Goal: Information Seeking & Learning: Learn about a topic

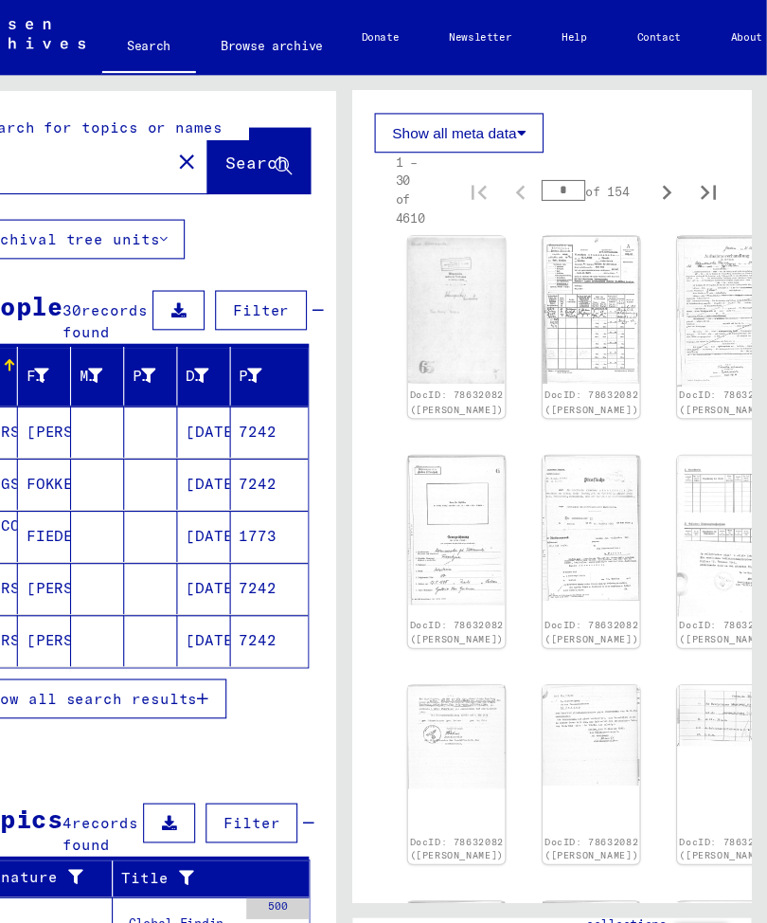
scroll to position [628, 4]
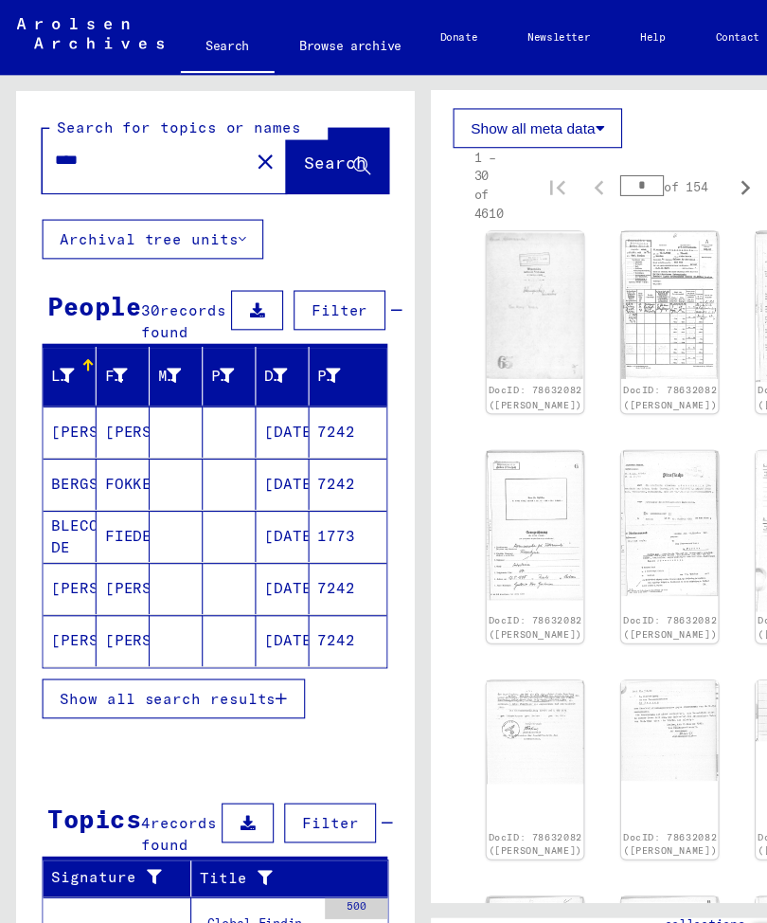
click at [250, 642] on span "Show all search results" at bounding box center [152, 633] width 196 height 17
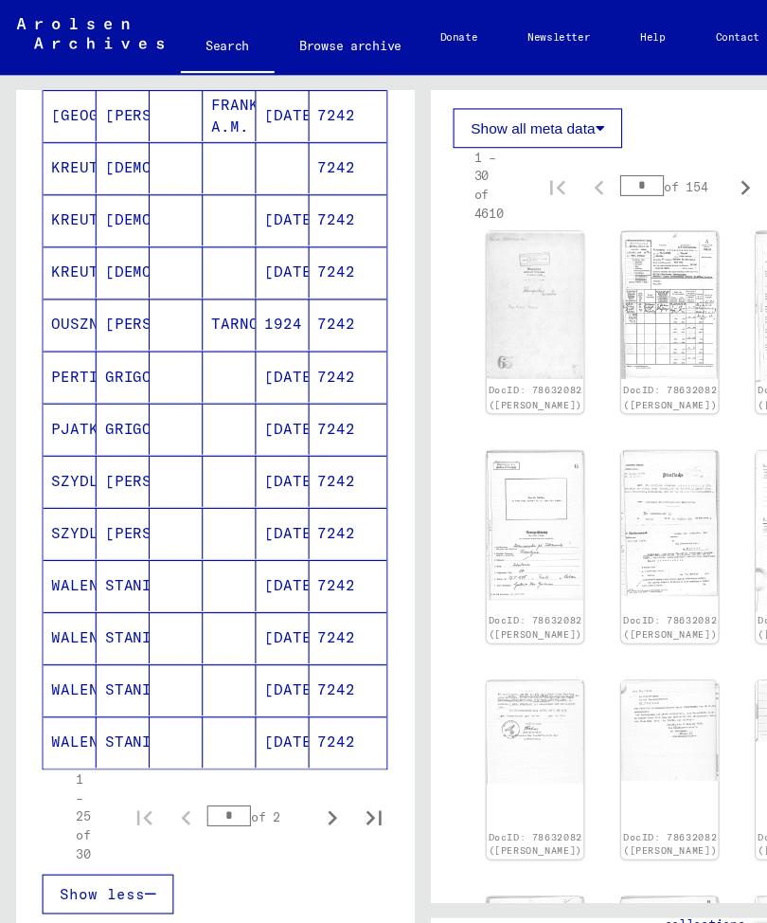
scroll to position [857, 0]
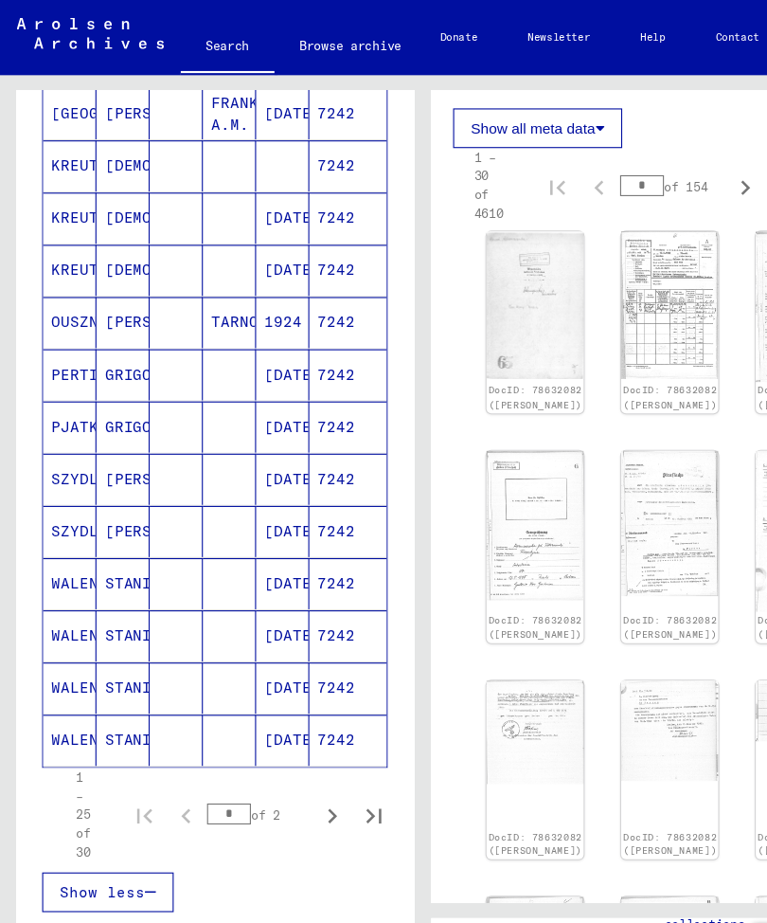
click at [110, 454] on mat-cell "[PERSON_NAME]" at bounding box center [111, 434] width 48 height 46
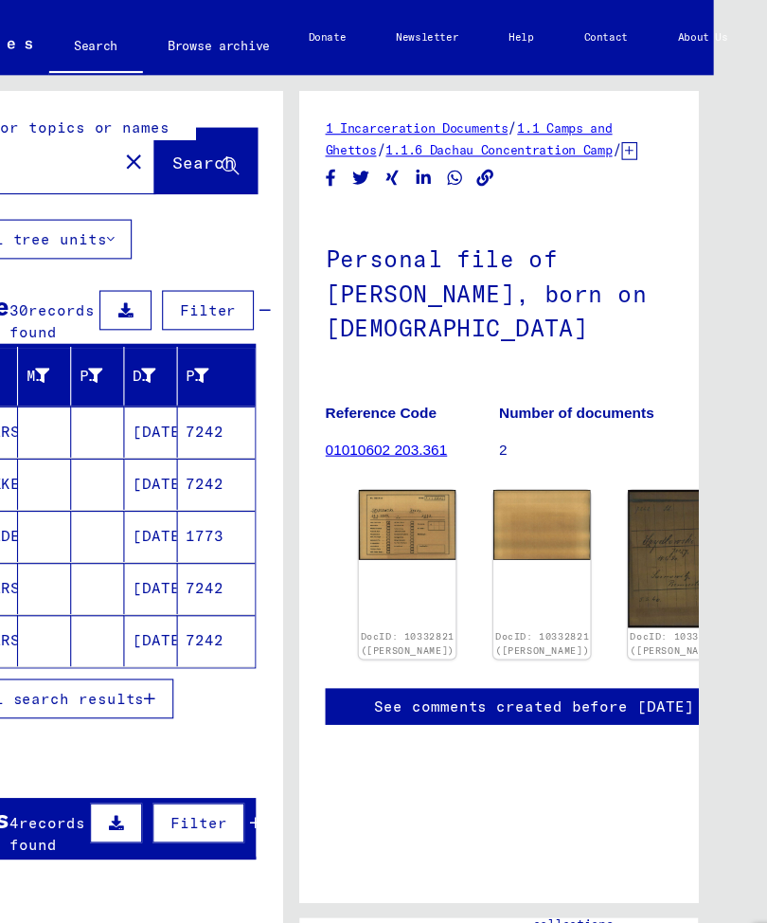
scroll to position [65, 0]
click at [343, 444] on img at bounding box center [370, 475] width 88 height 63
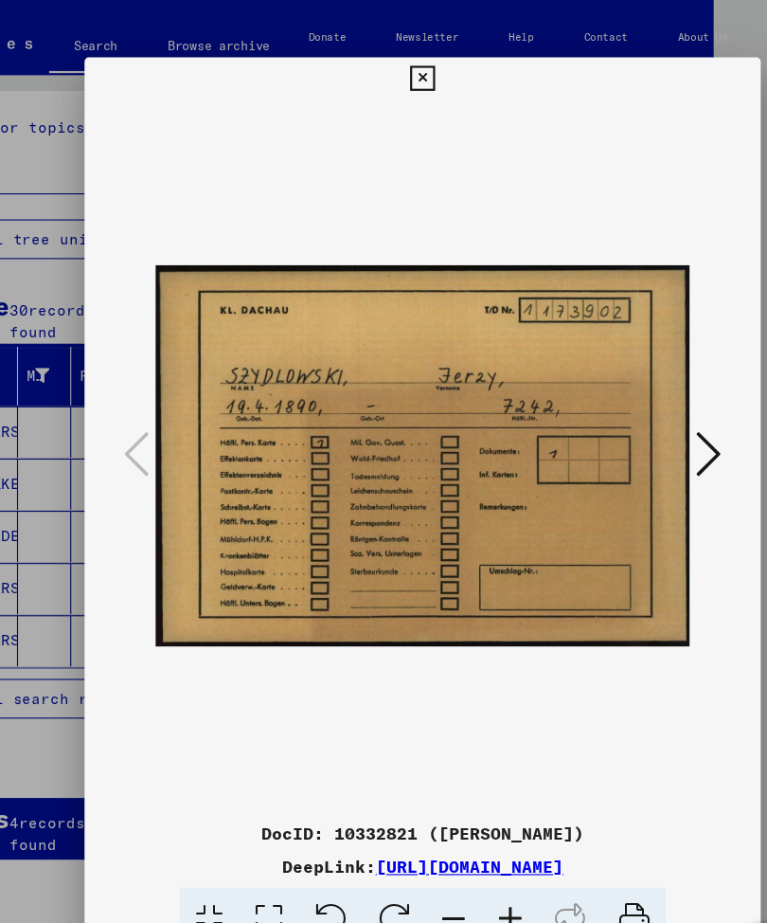
click at [645, 406] on icon at bounding box center [643, 411] width 23 height 45
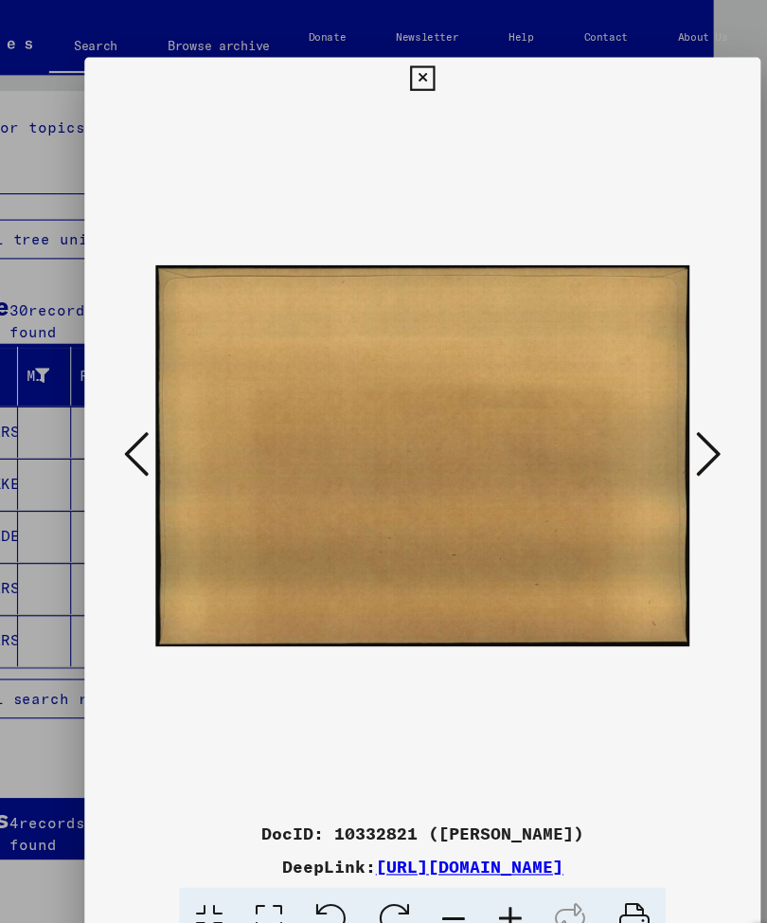
click at [640, 404] on icon at bounding box center [643, 411] width 23 height 45
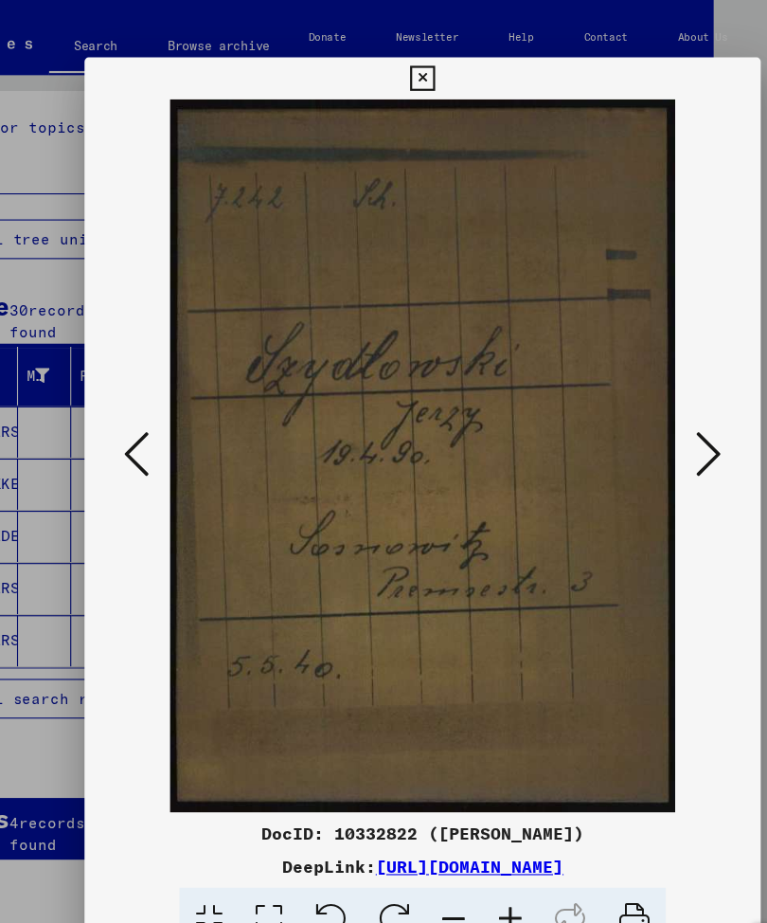
click at [650, 395] on icon at bounding box center [643, 411] width 23 height 45
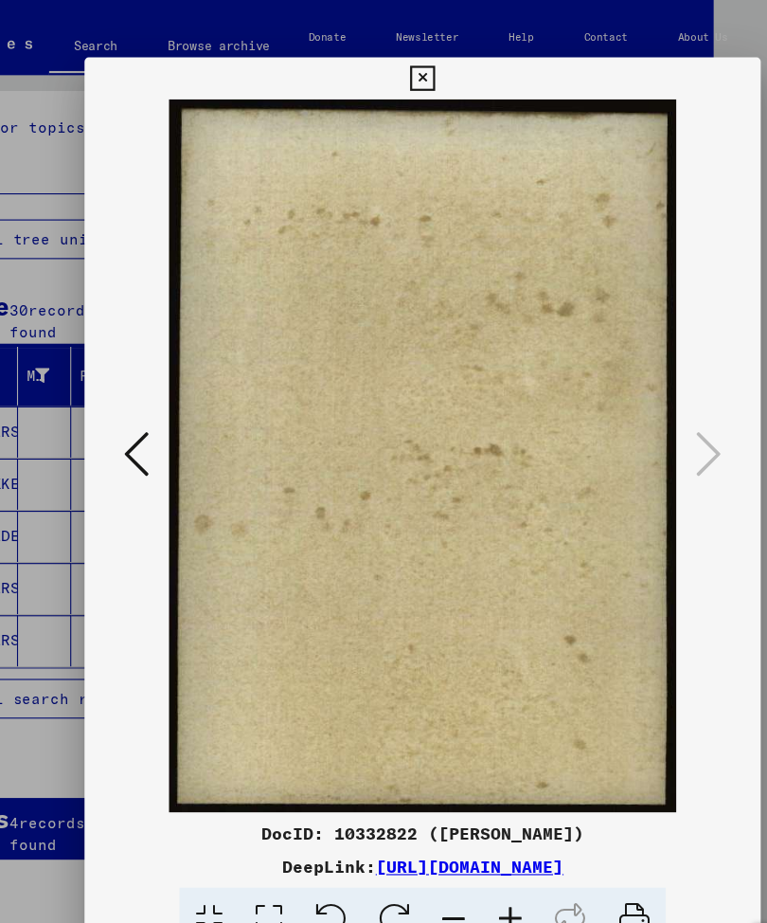
click at [400, 55] on button at bounding box center [383, 71] width 33 height 38
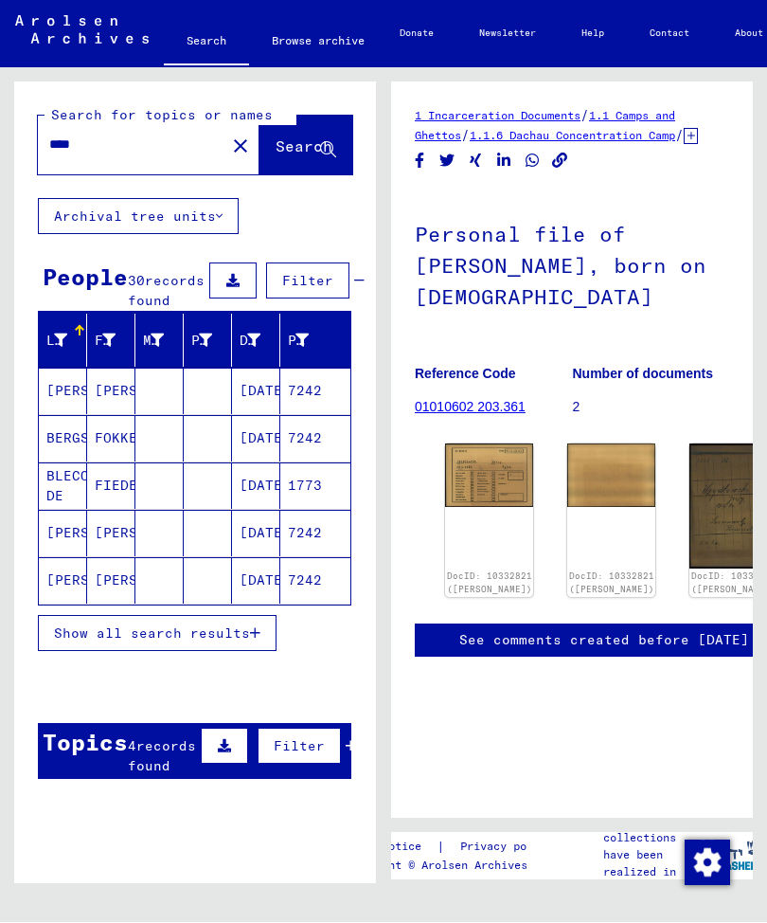
scroll to position [0, 0]
click at [269, 652] on button "Show all search results" at bounding box center [157, 634] width 239 height 36
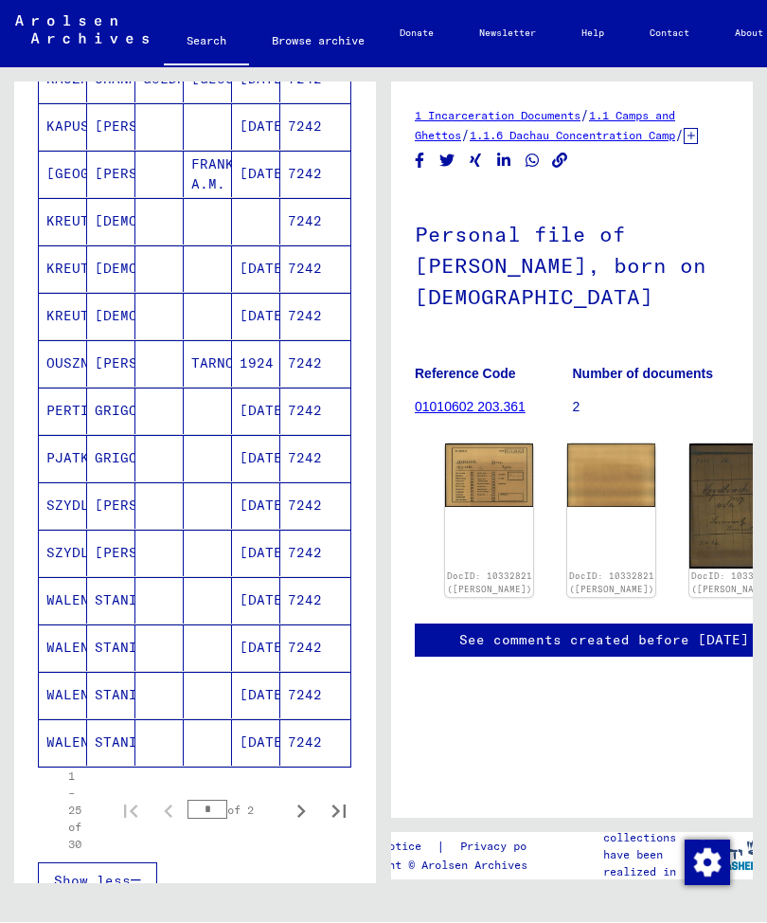
scroll to position [787, 0]
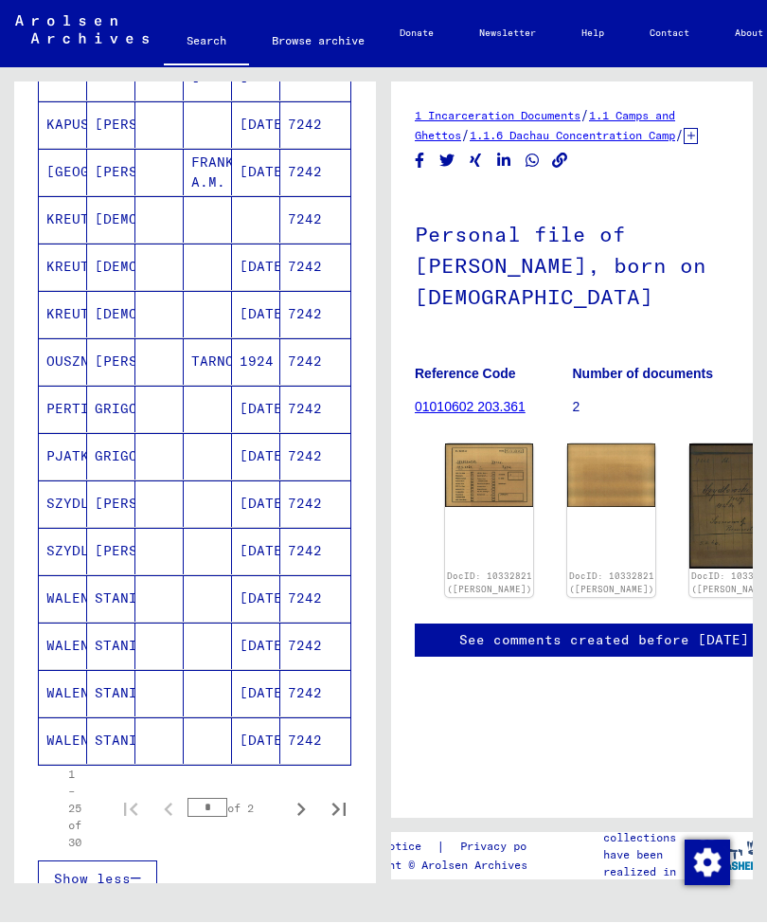
click at [298, 816] on icon "Next page" at bounding box center [301, 810] width 27 height 27
type input "*"
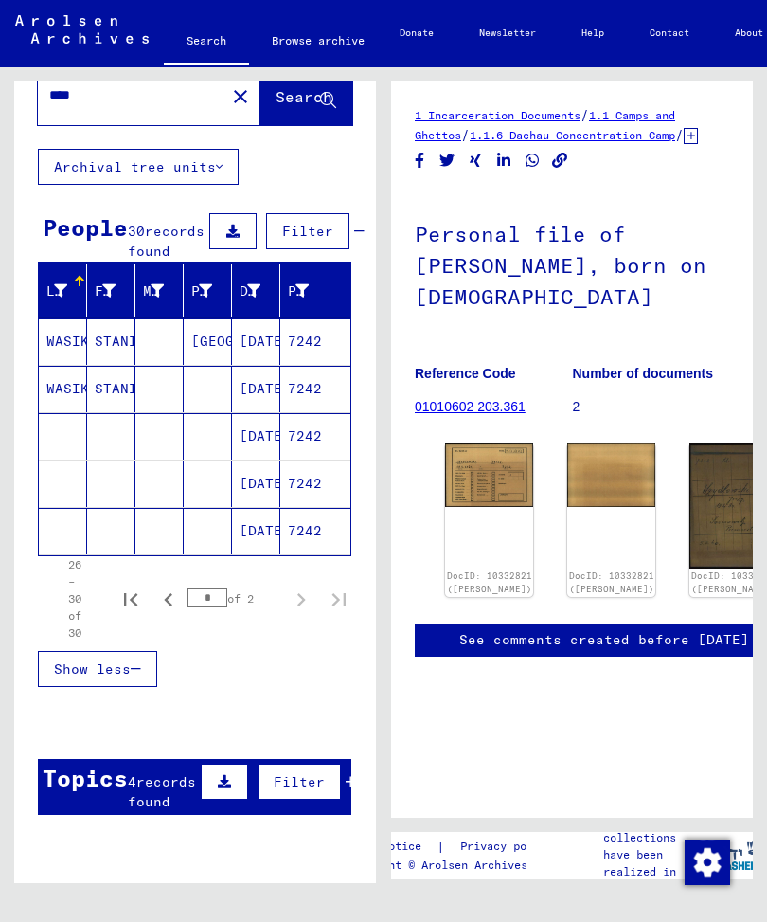
scroll to position [32, 0]
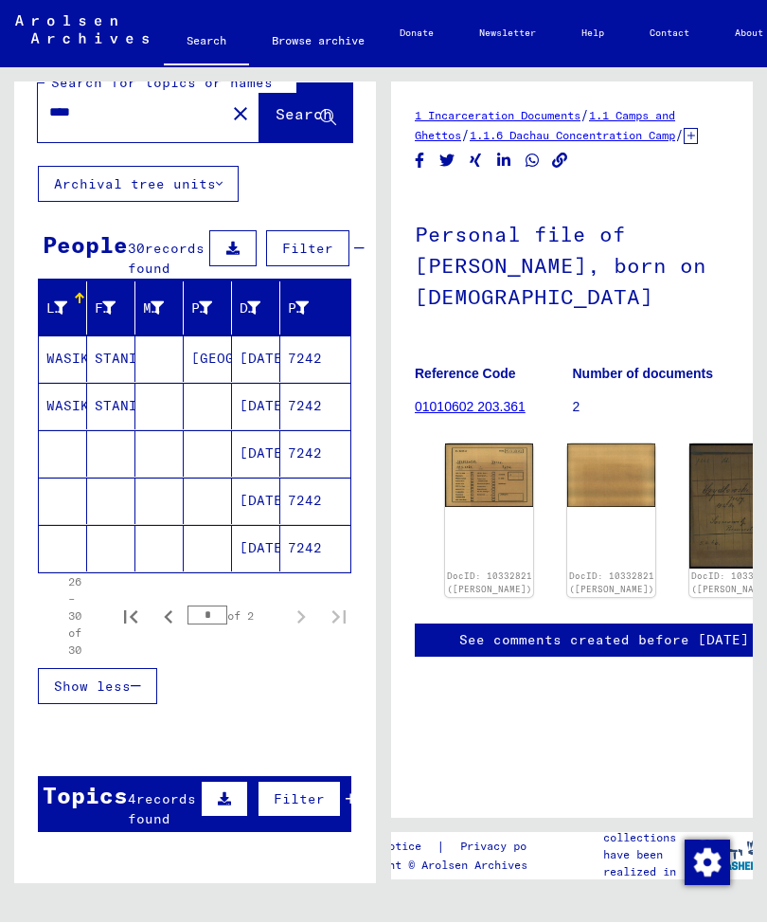
click at [124, 478] on mat-cell at bounding box center [111, 454] width 48 height 46
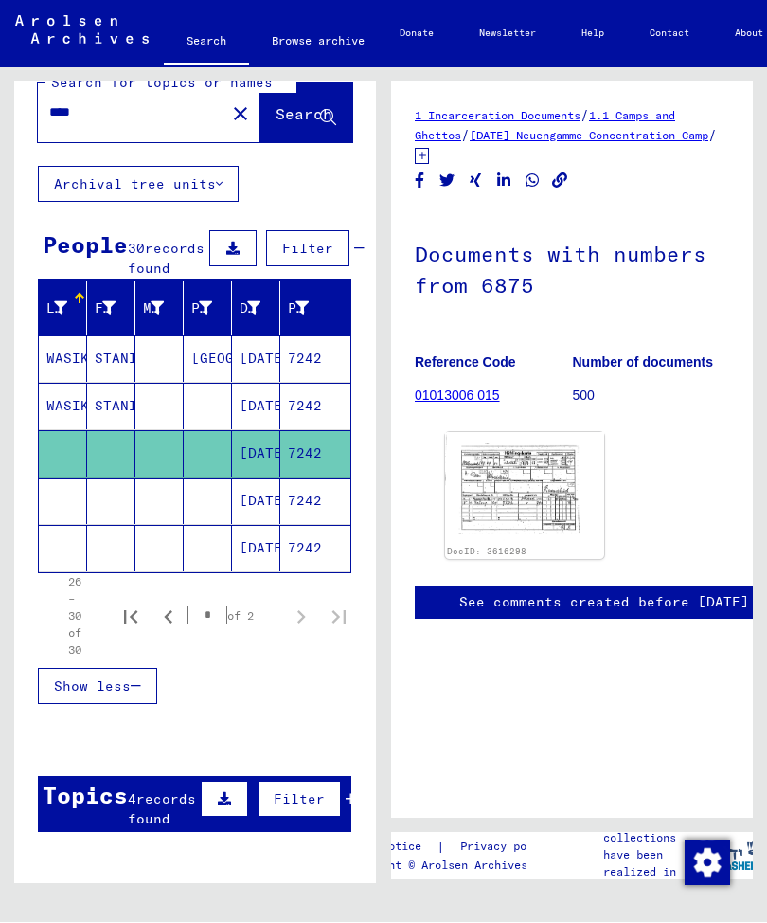
click at [541, 494] on img at bounding box center [524, 488] width 159 height 111
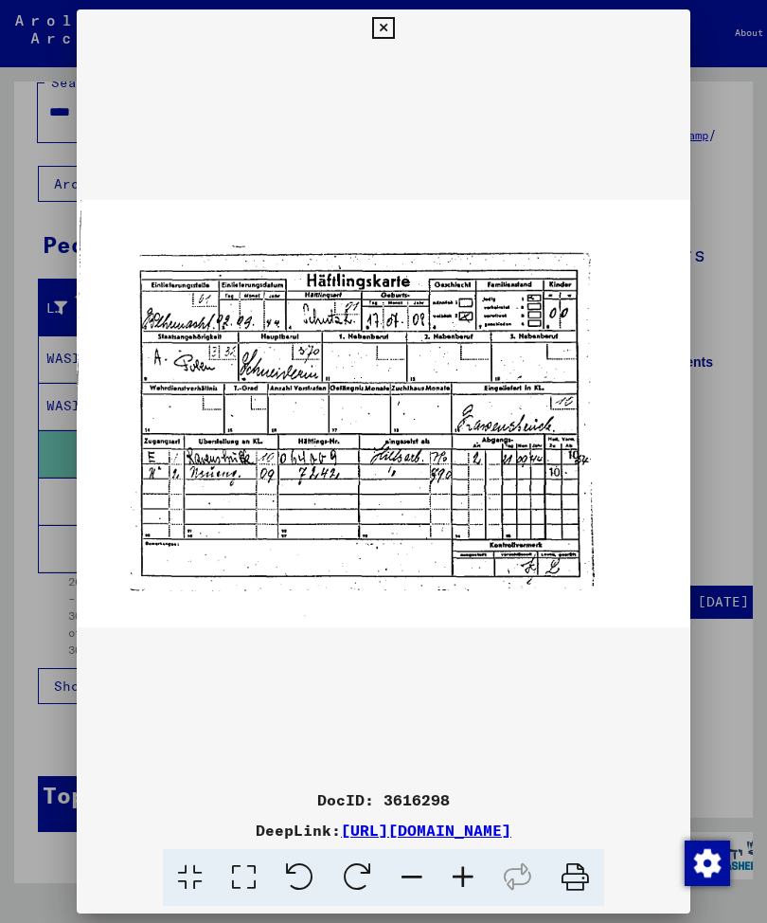
click at [394, 26] on icon at bounding box center [383, 28] width 22 height 23
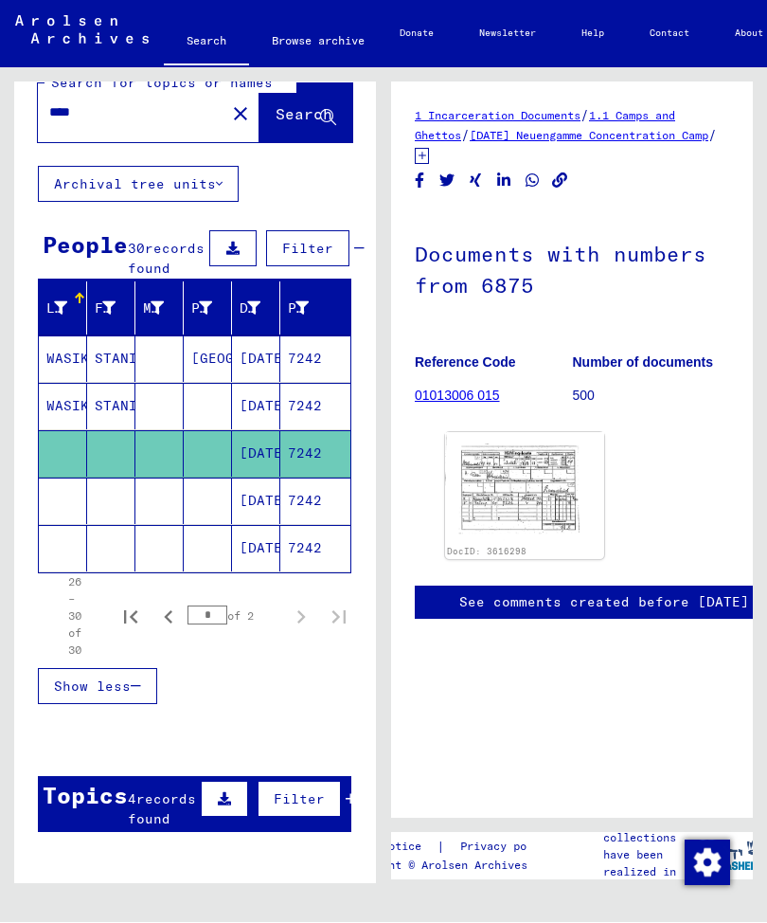
click at [277, 525] on mat-cell "[DATE]" at bounding box center [256, 501] width 48 height 46
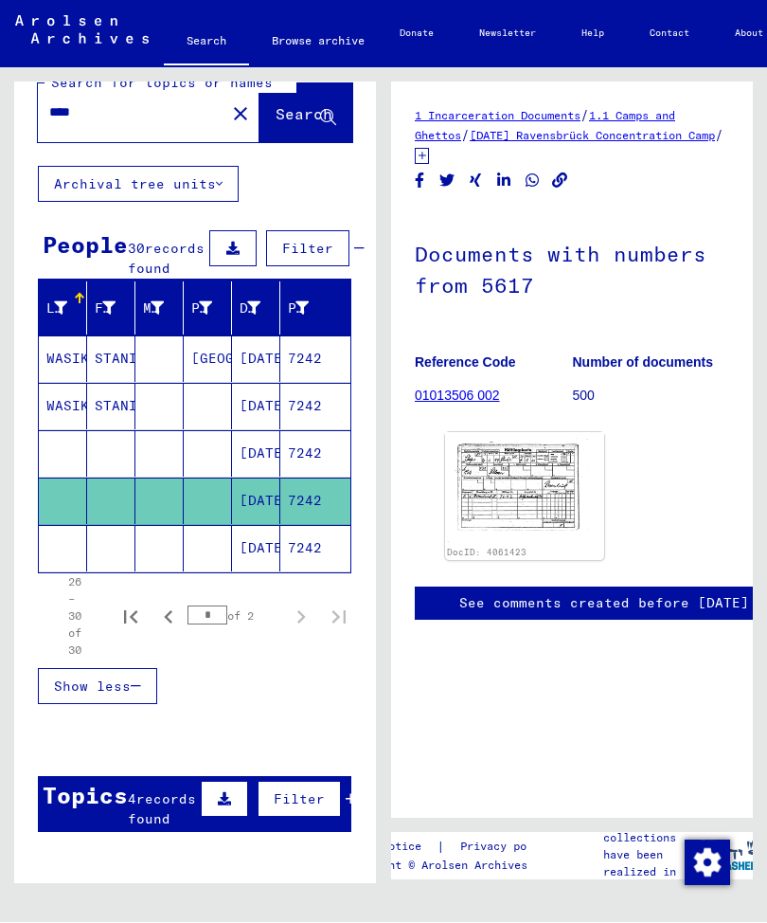
click at [534, 481] on img at bounding box center [524, 489] width 159 height 112
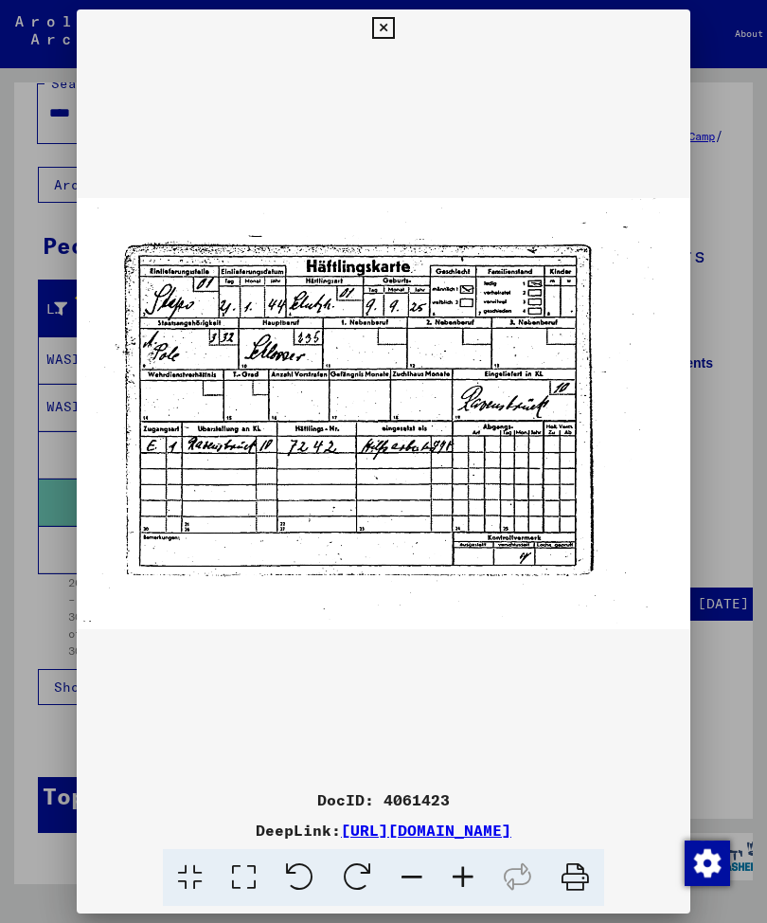
click at [394, 24] on icon at bounding box center [383, 28] width 22 height 23
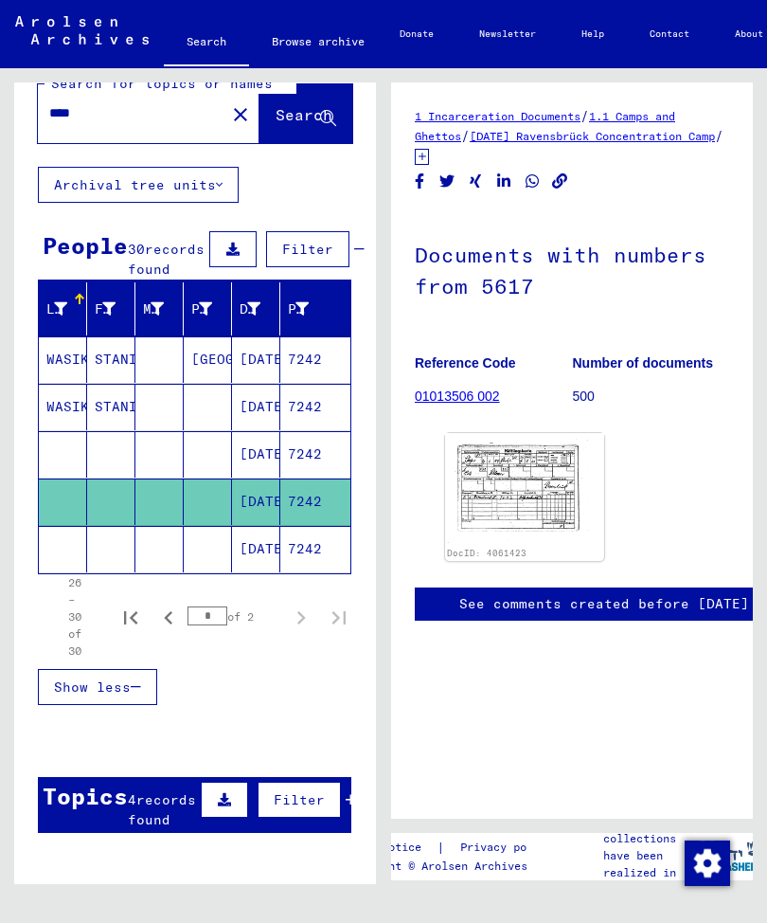
click at [179, 567] on mat-cell at bounding box center [159, 549] width 48 height 46
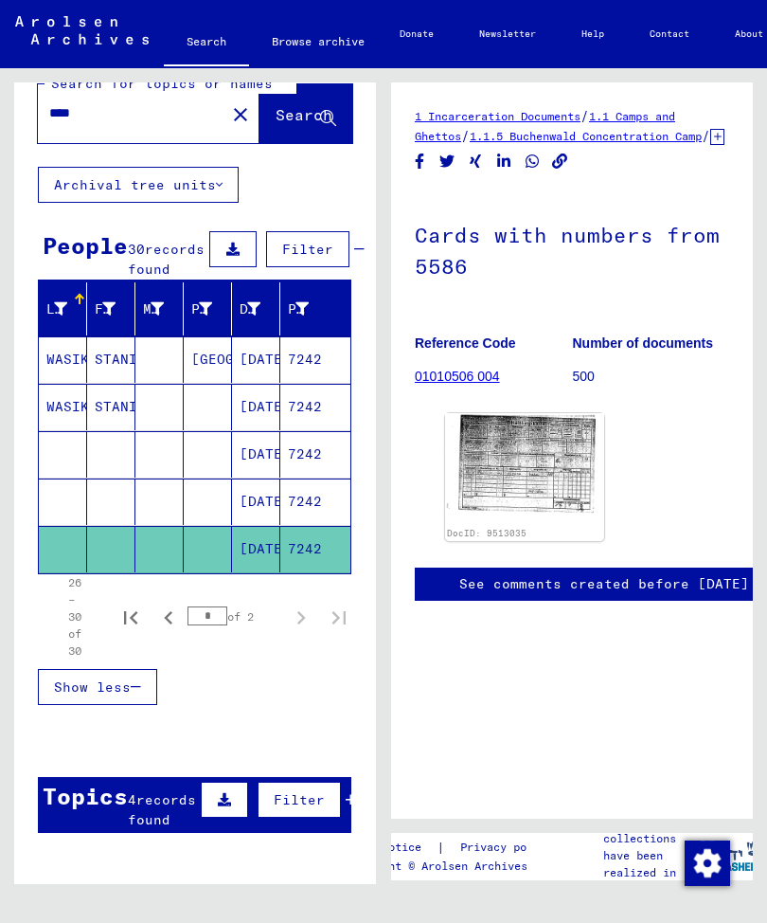
click at [537, 463] on img at bounding box center [524, 469] width 159 height 112
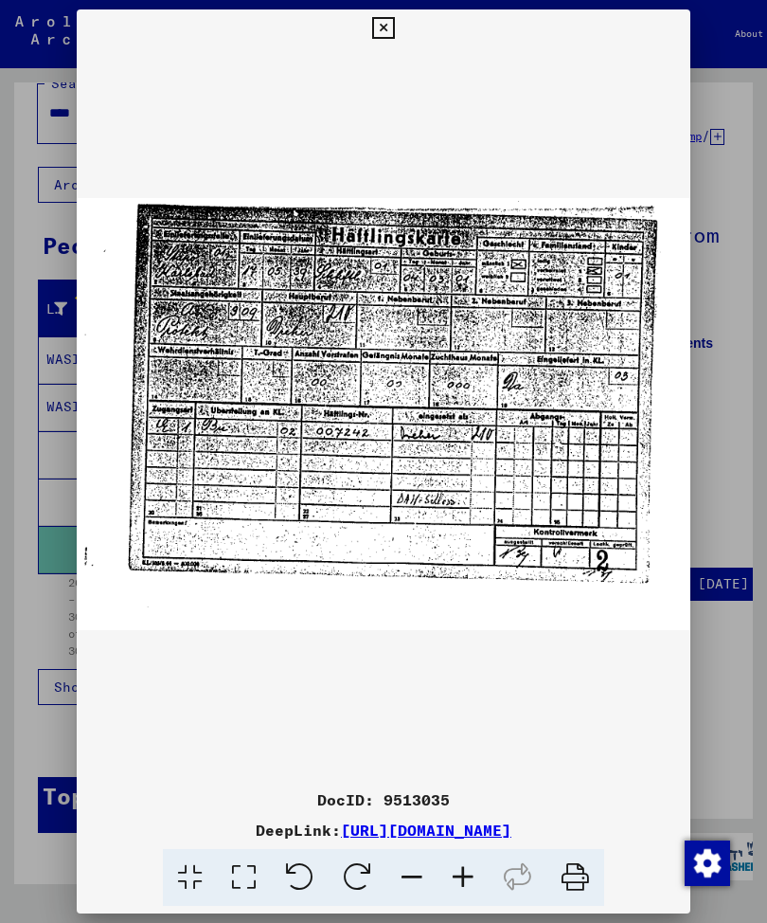
click at [400, 29] on button at bounding box center [383, 28] width 33 height 38
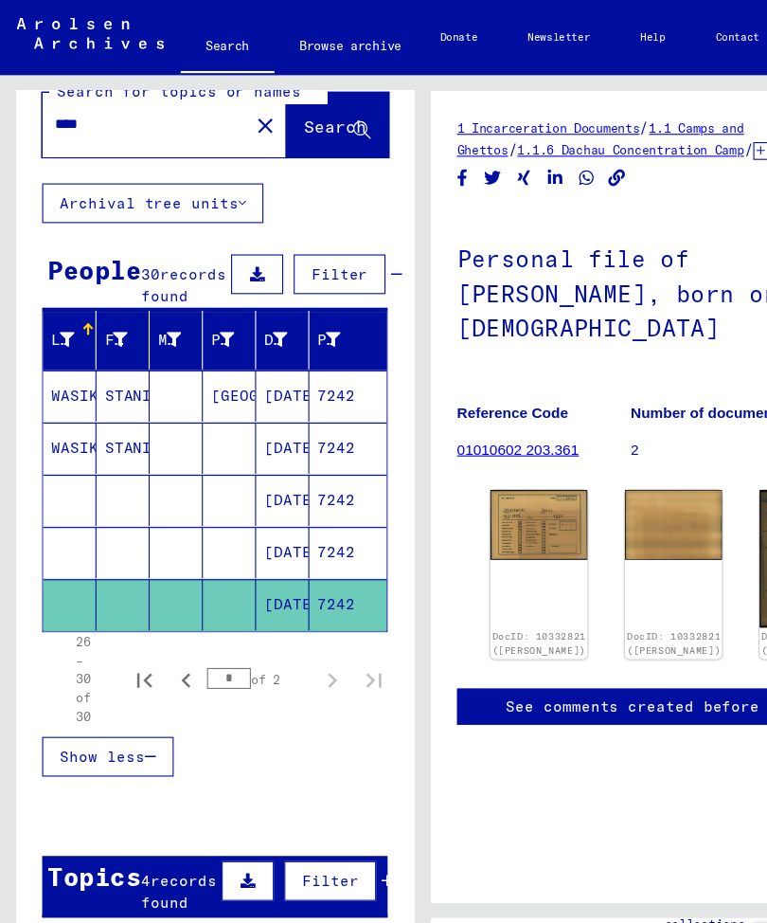
type input "******"
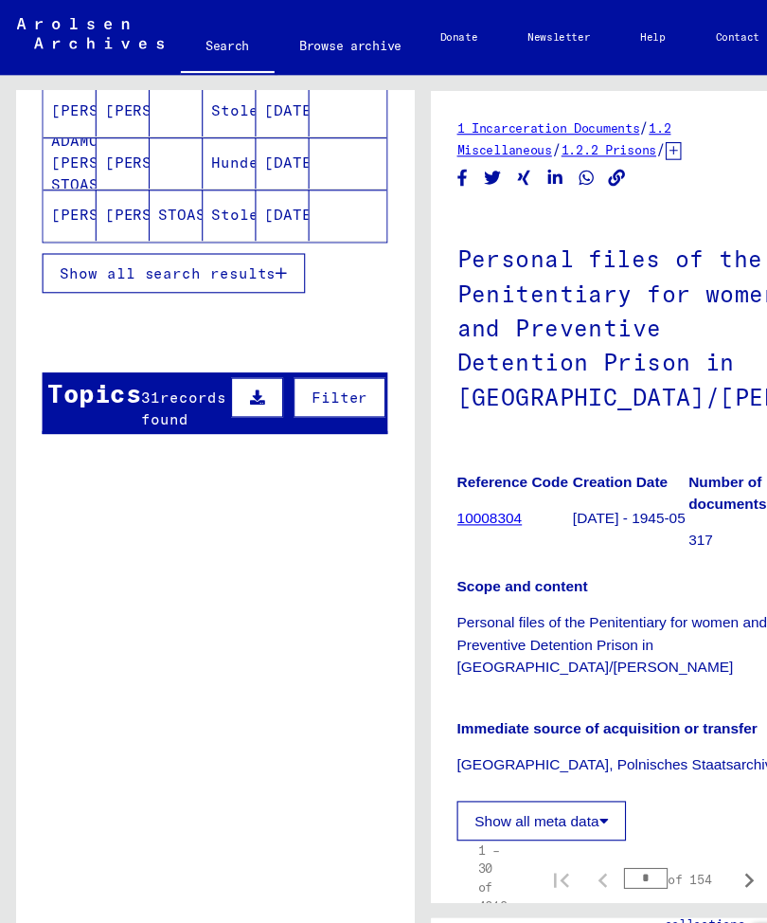
scroll to position [385, 0]
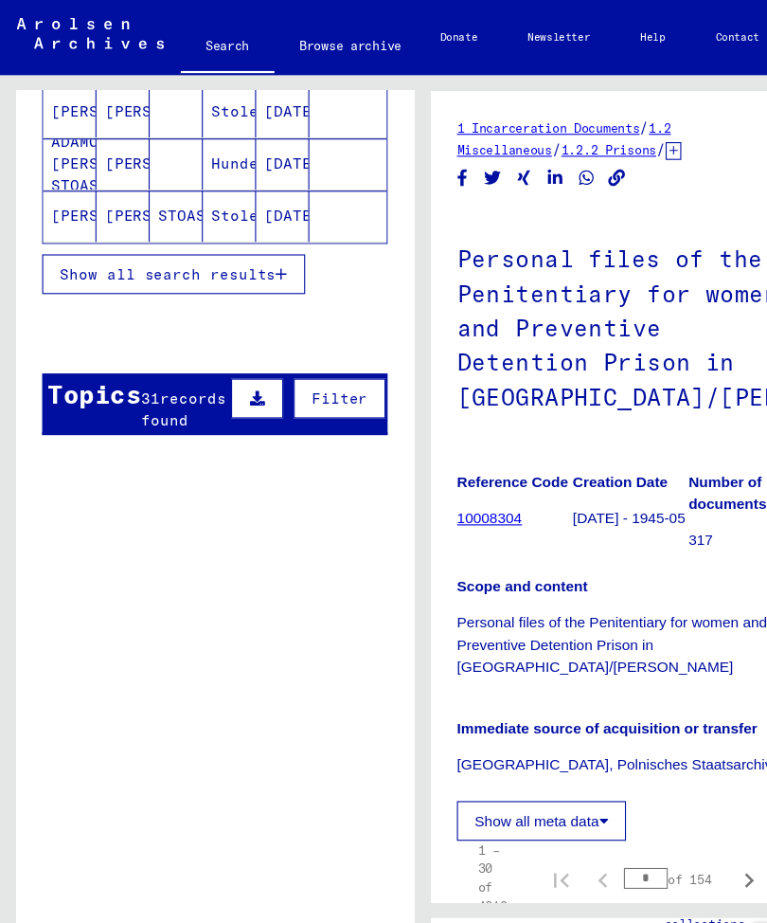
click at [354, 369] on icon at bounding box center [359, 361] width 10 height 13
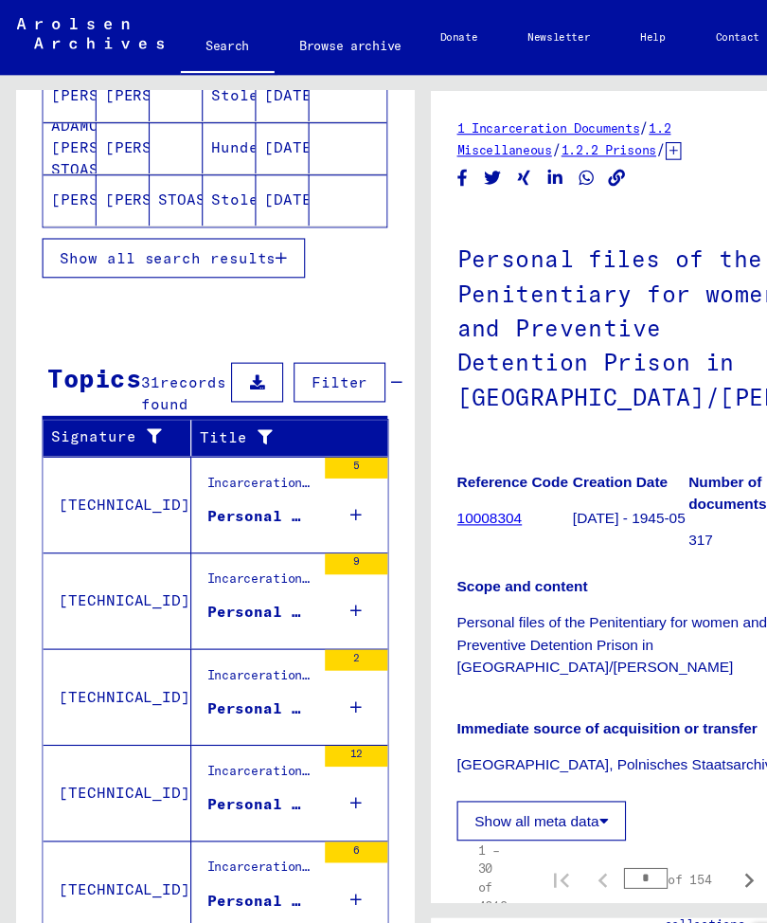
scroll to position [24, 0]
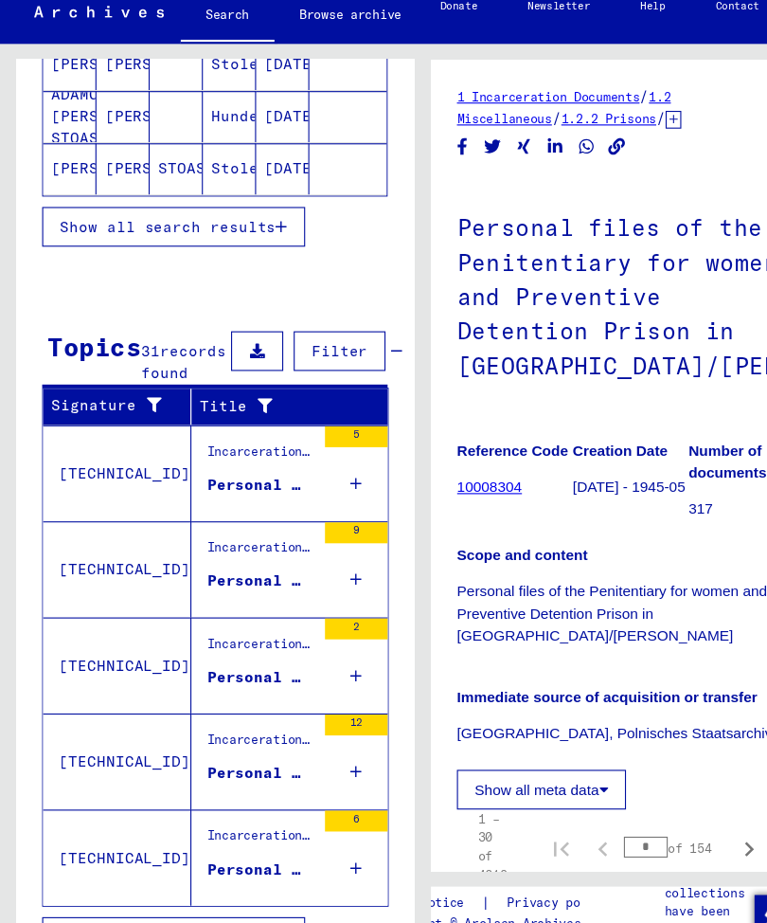
click at [251, 872] on icon "button" at bounding box center [255, 878] width 10 height 13
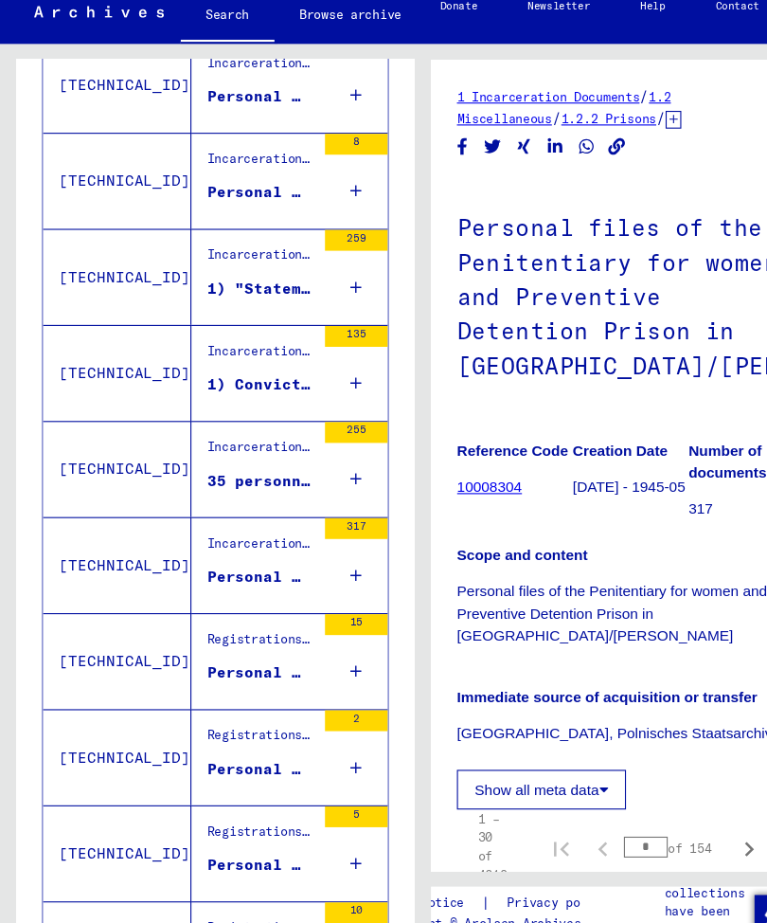
scroll to position [1364, 0]
click at [252, 345] on div "Incarceration Documents / Miscellaneous / Prisons / List Material Group Prisons…" at bounding box center [237, 351] width 98 height 27
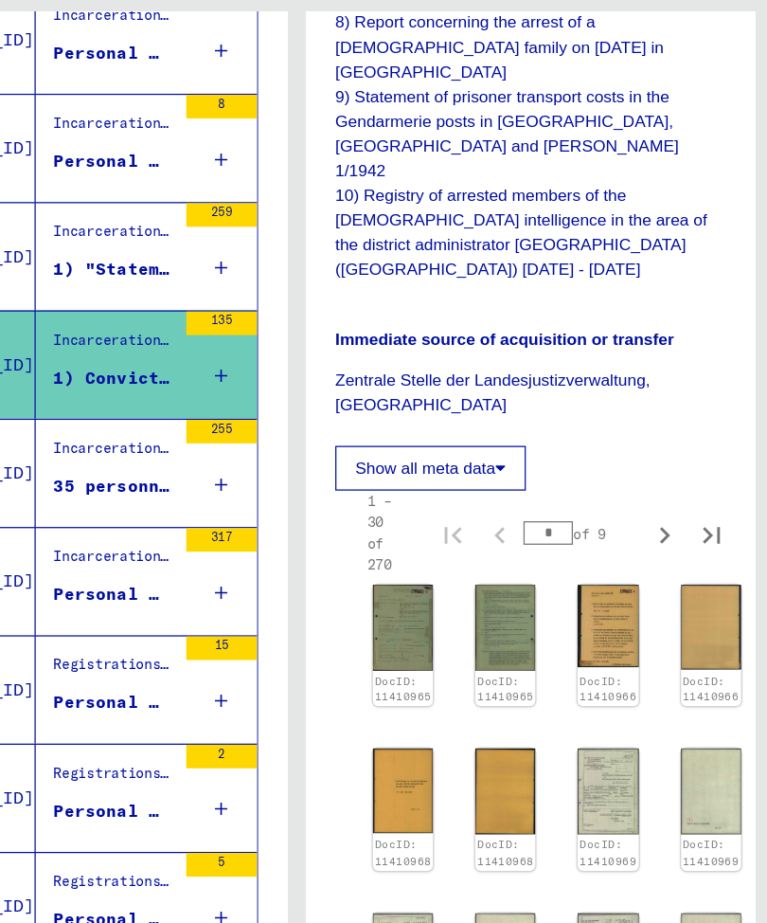
scroll to position [1449, 0]
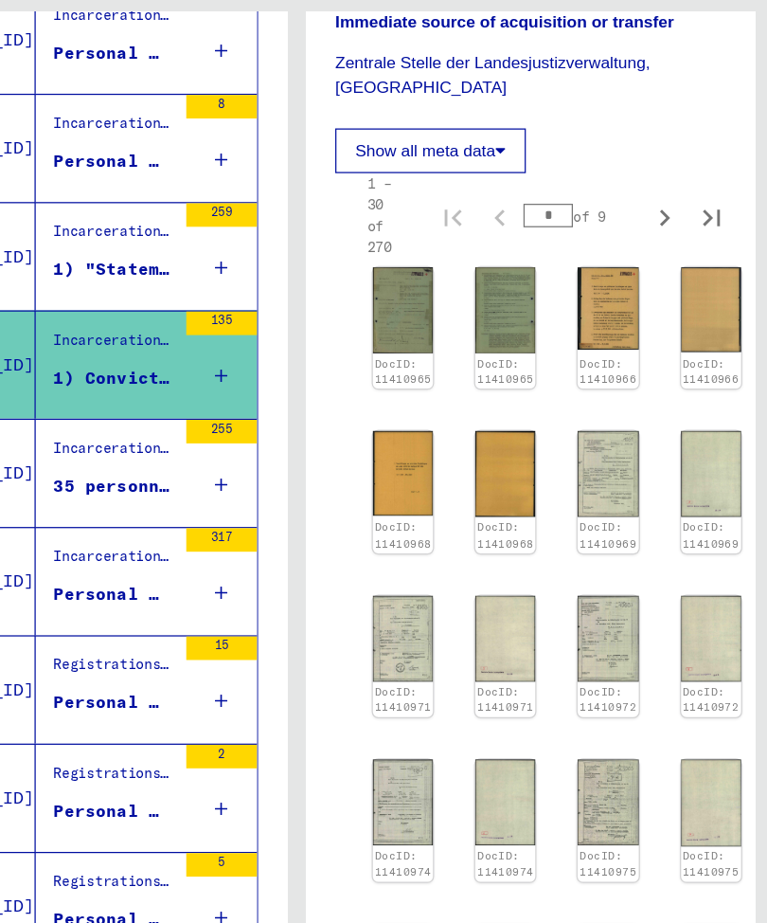
click at [610, 420] on img at bounding box center [634, 454] width 48 height 69
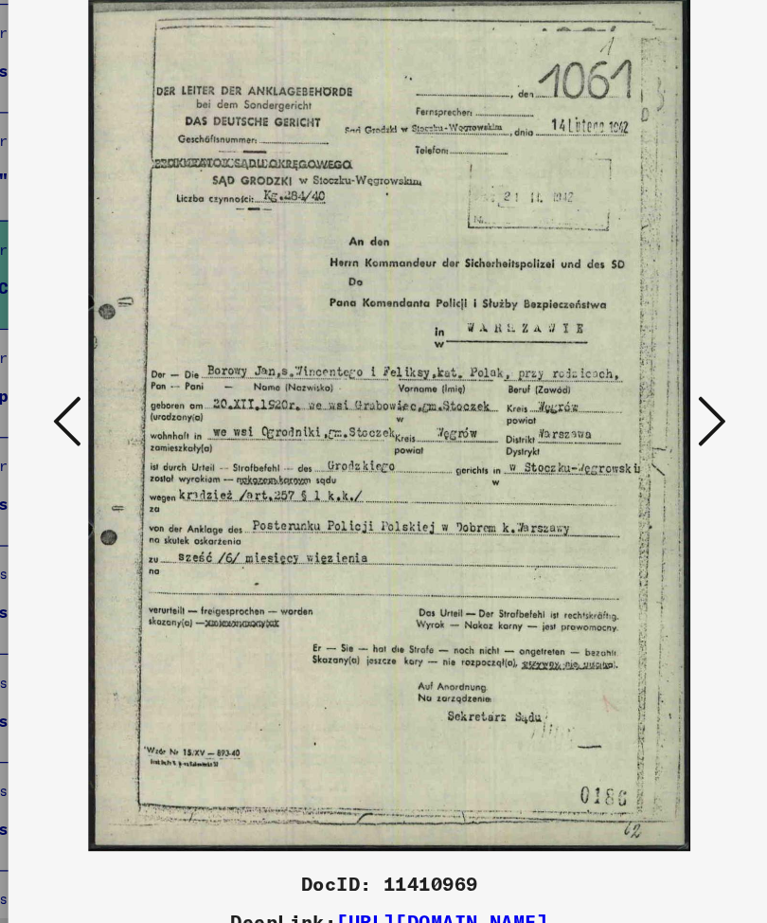
click at [113, 389] on icon at bounding box center [124, 411] width 23 height 45
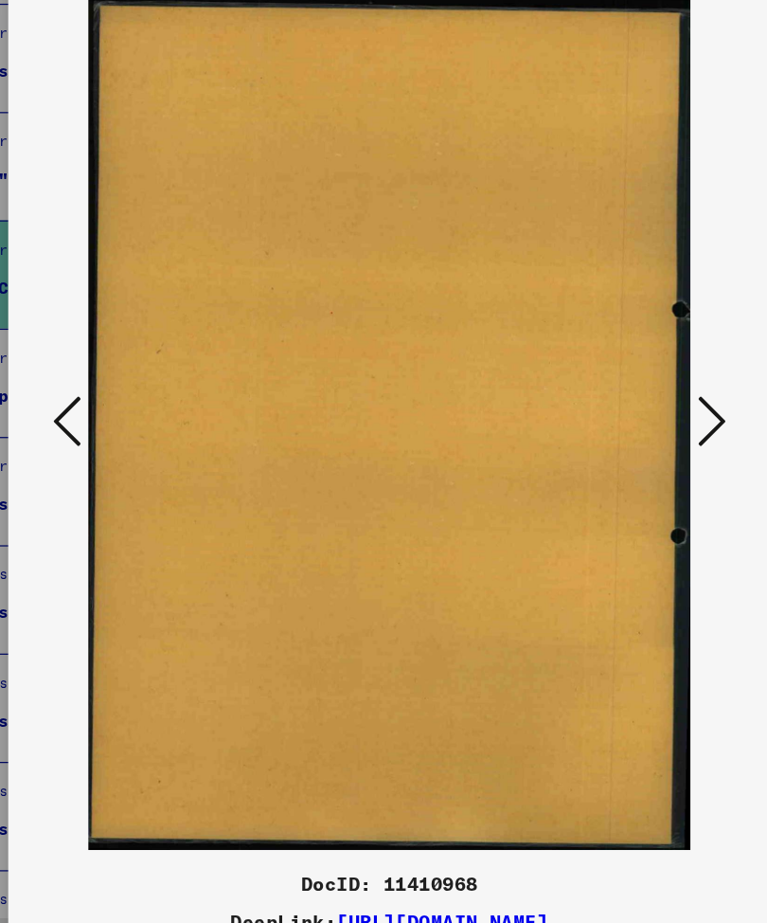
click at [113, 389] on icon at bounding box center [124, 411] width 23 height 45
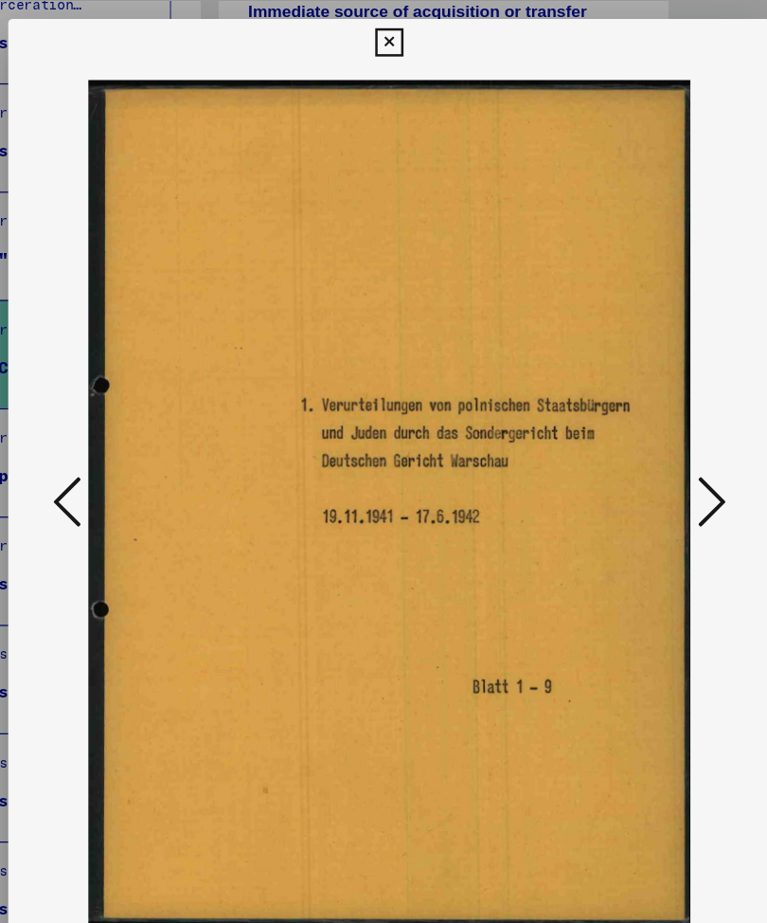
click at [632, 400] on icon at bounding box center [643, 411] width 23 height 45
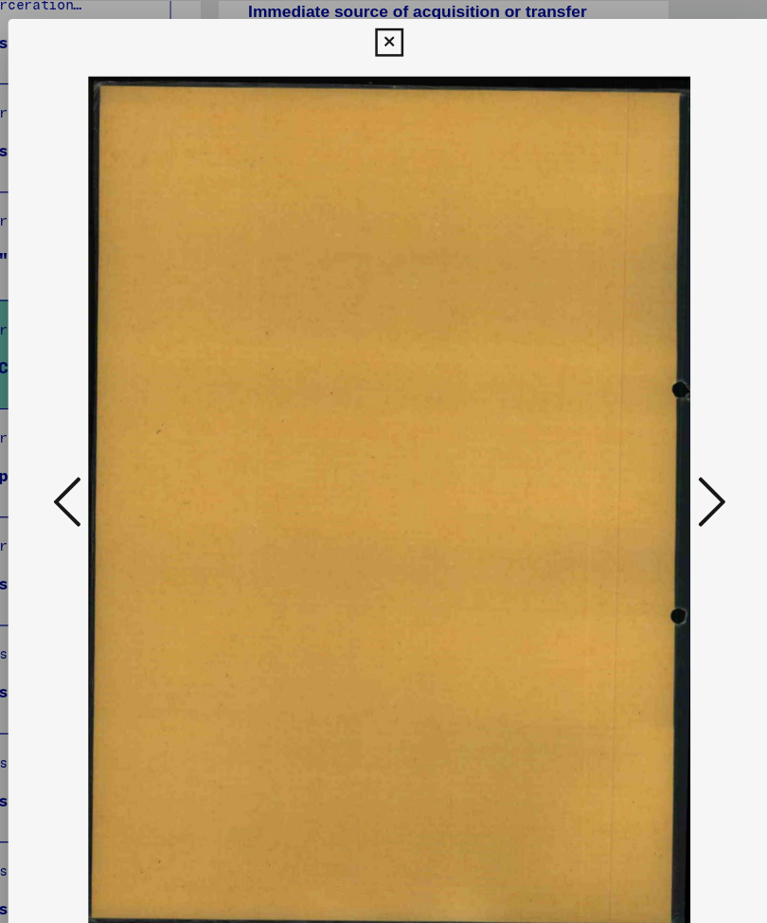
click at [626, 400] on button at bounding box center [643, 414] width 34 height 54
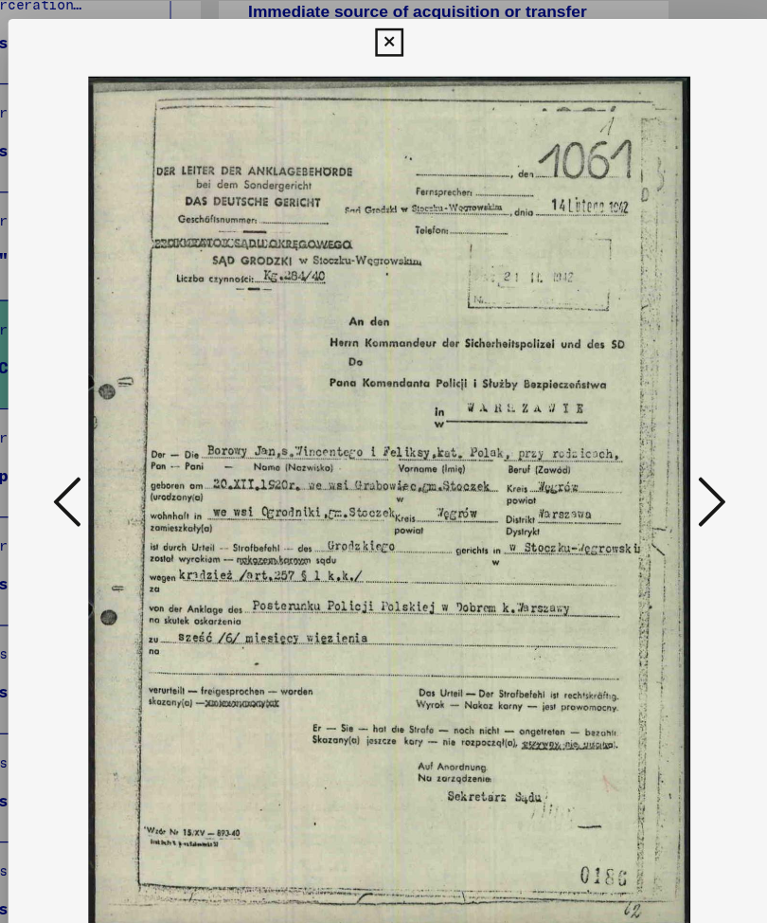
click at [626, 391] on button at bounding box center [643, 414] width 34 height 54
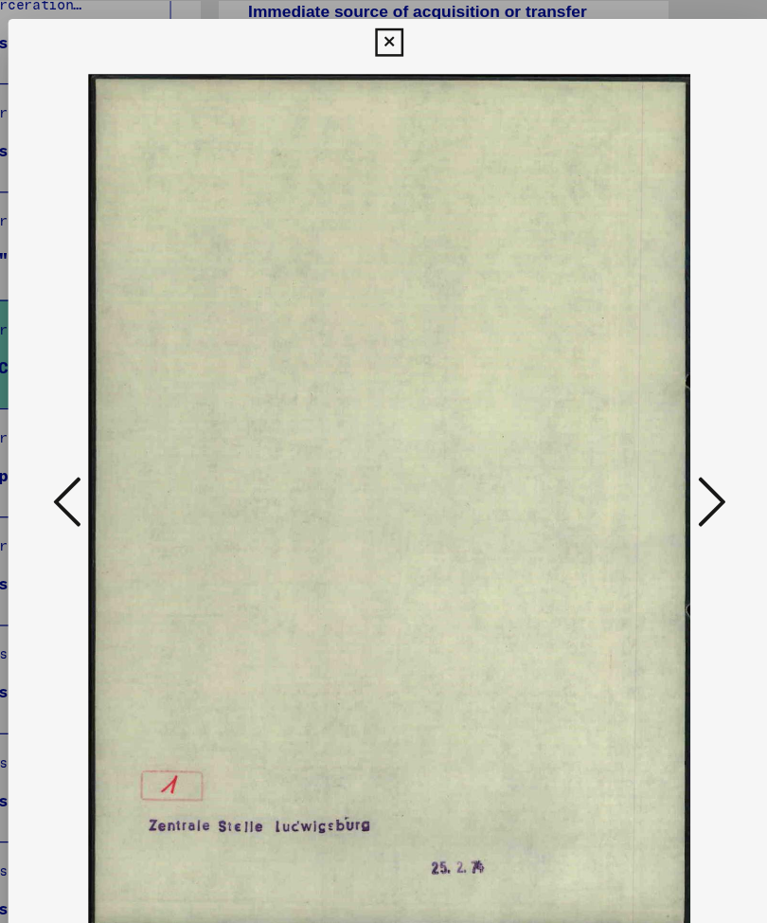
click at [632, 389] on icon at bounding box center [643, 411] width 23 height 45
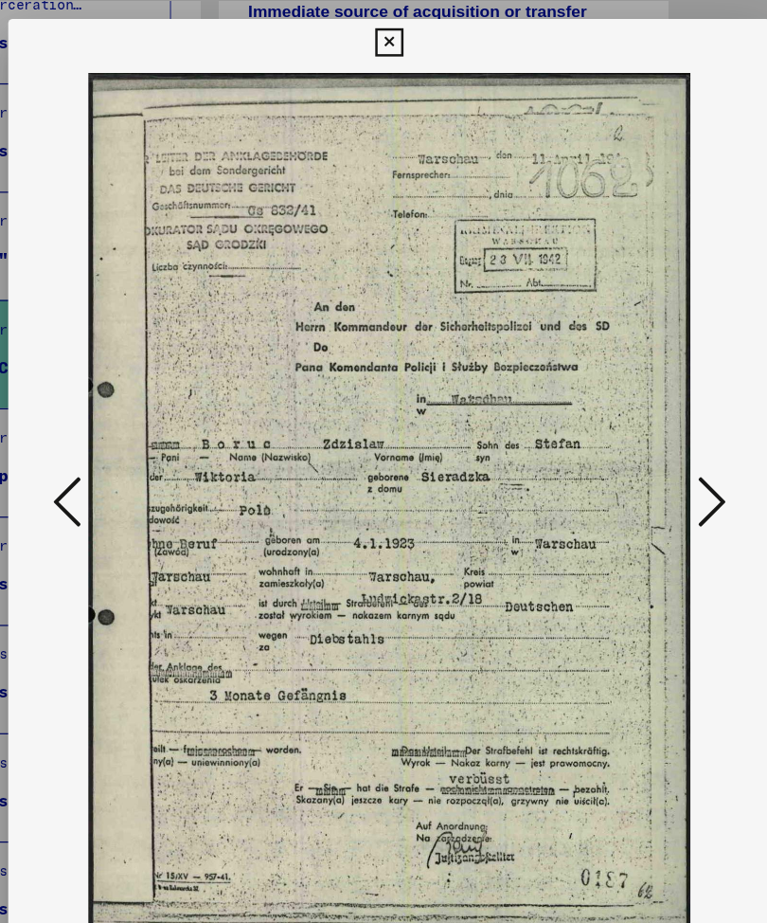
click at [632, 389] on icon at bounding box center [643, 411] width 23 height 45
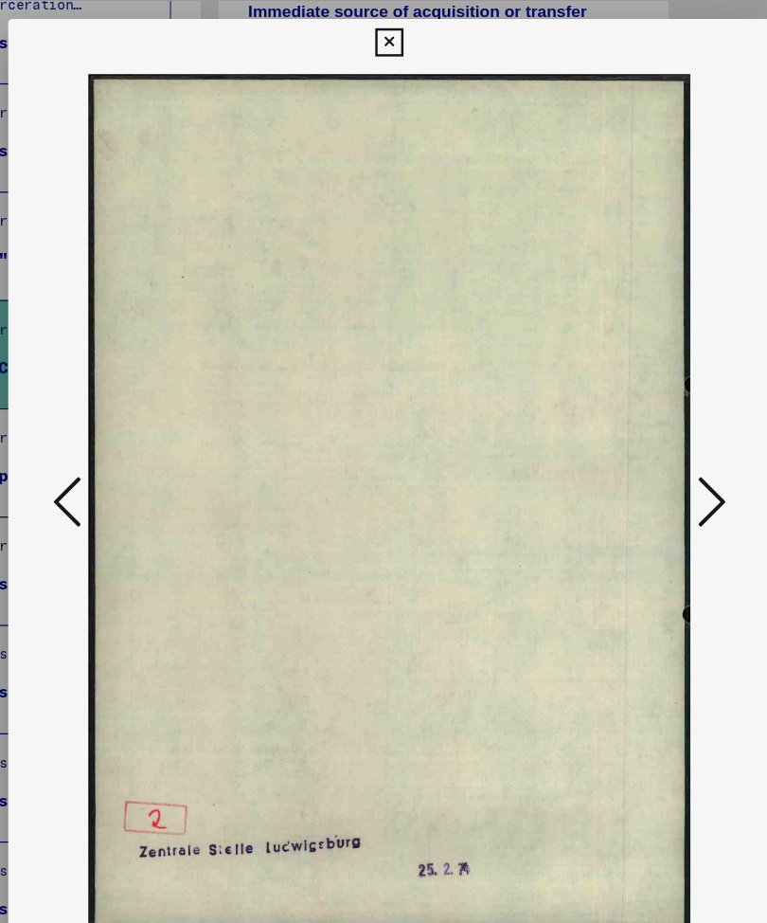
click at [632, 389] on icon at bounding box center [643, 411] width 23 height 45
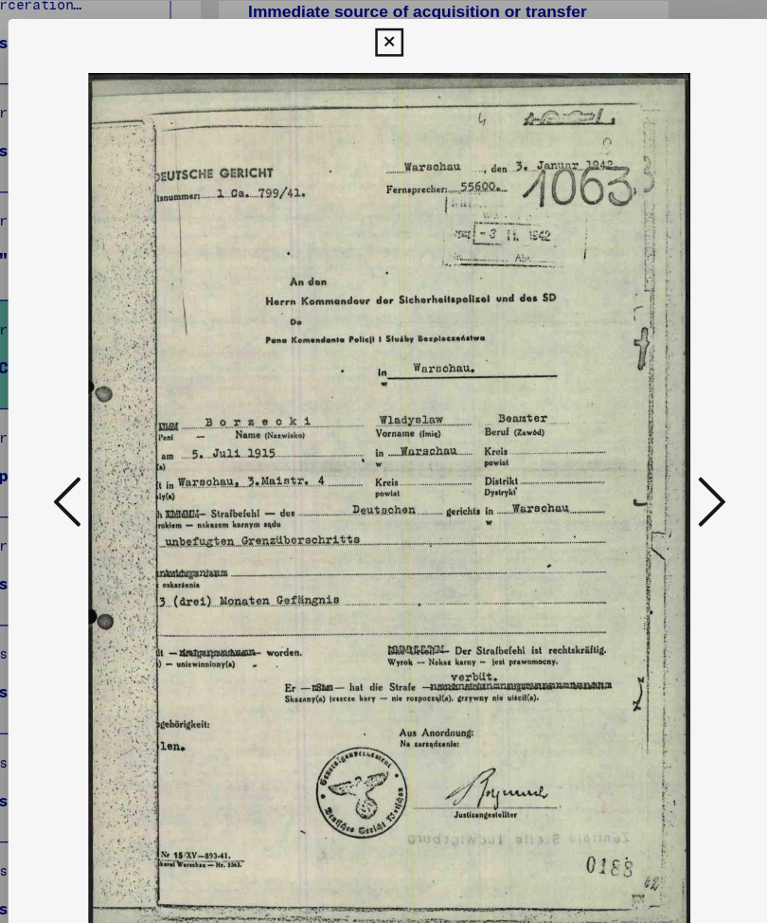
click at [632, 389] on icon at bounding box center [643, 411] width 23 height 45
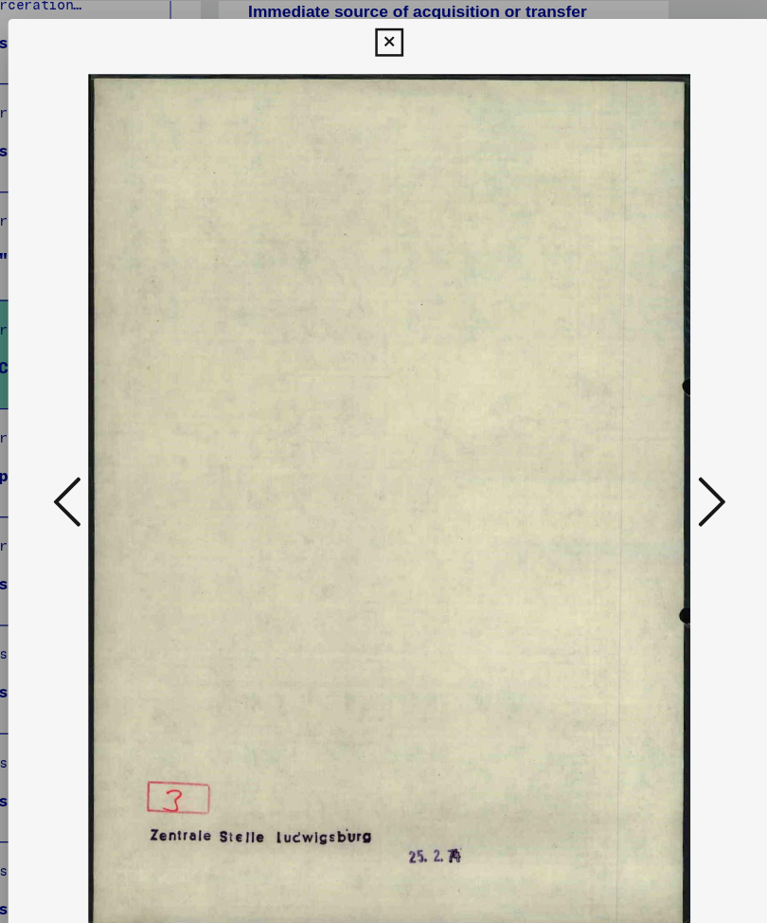
click at [632, 389] on icon at bounding box center [643, 411] width 23 height 45
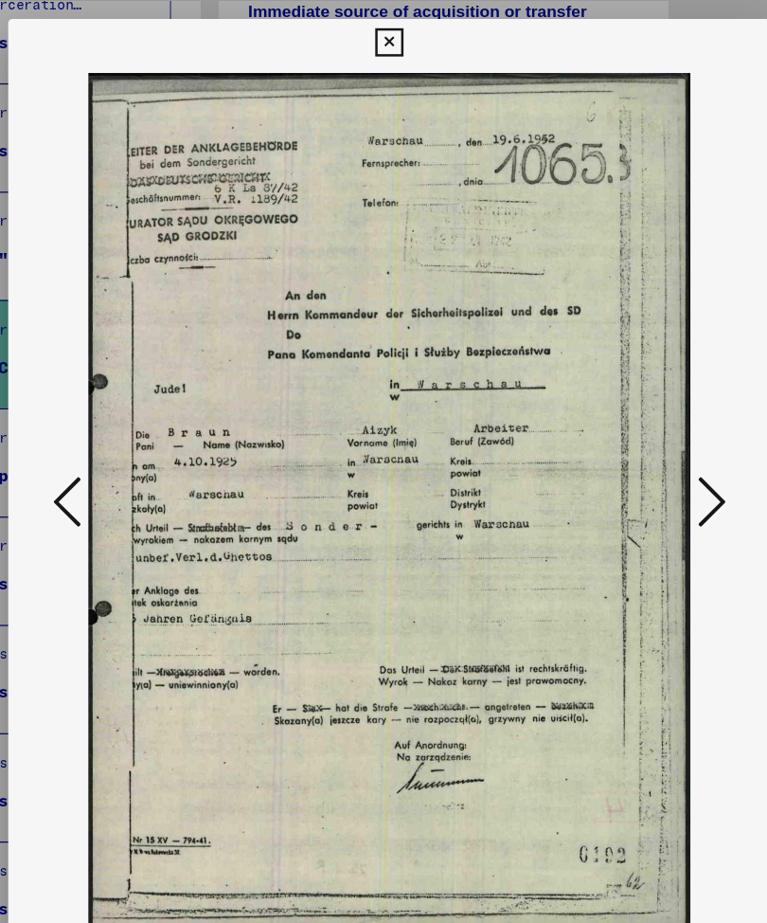
click at [626, 387] on button at bounding box center [643, 414] width 34 height 54
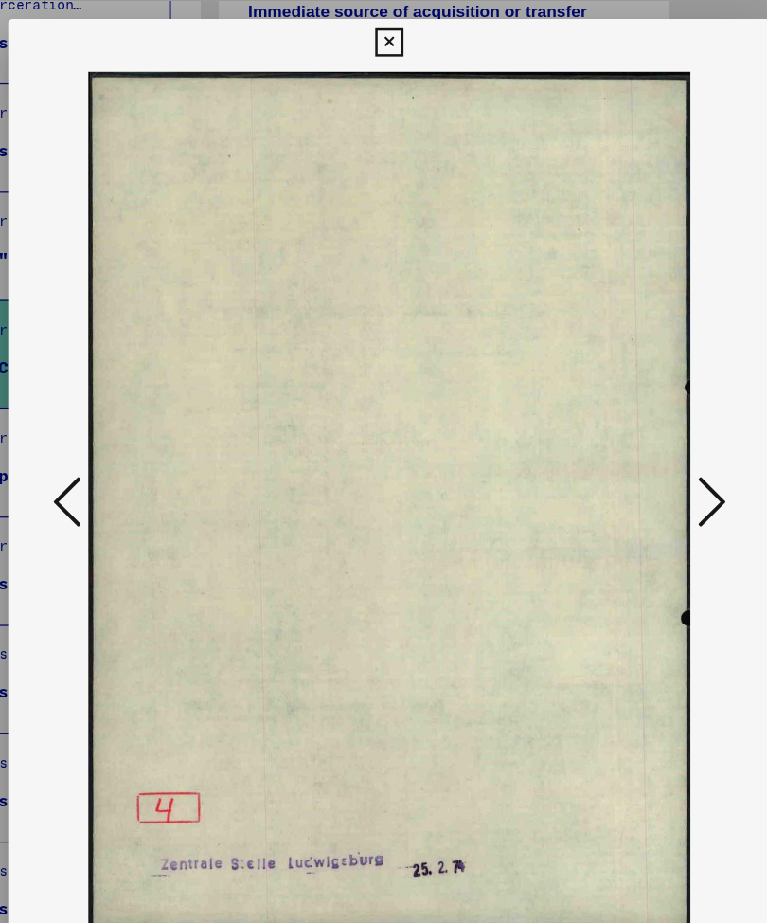
click at [632, 389] on icon at bounding box center [643, 411] width 23 height 45
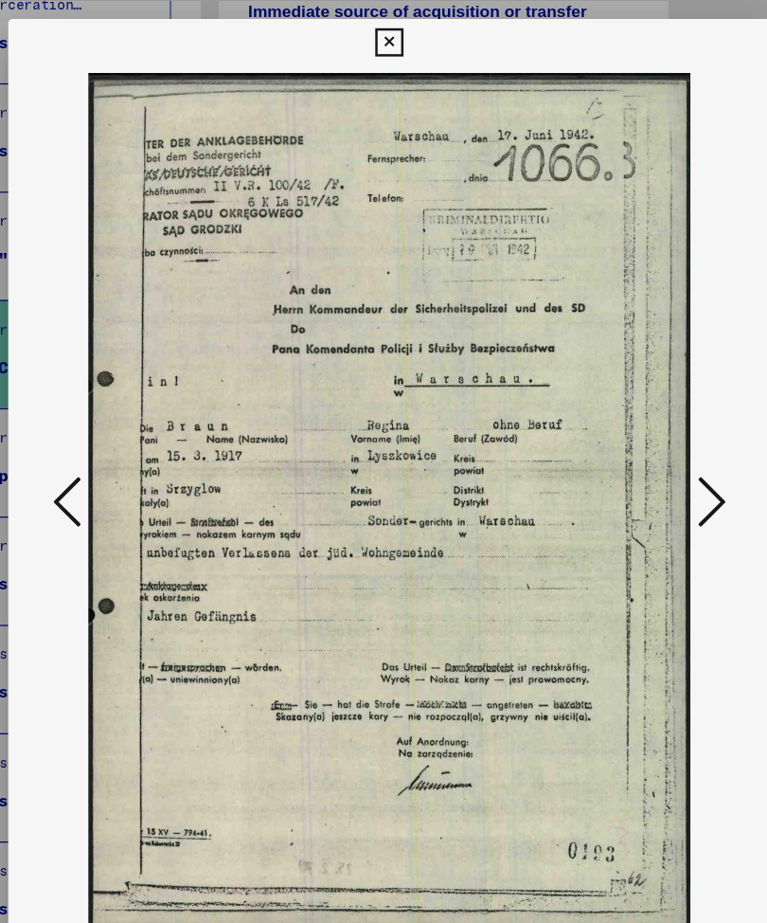
click at [632, 389] on icon at bounding box center [643, 411] width 23 height 45
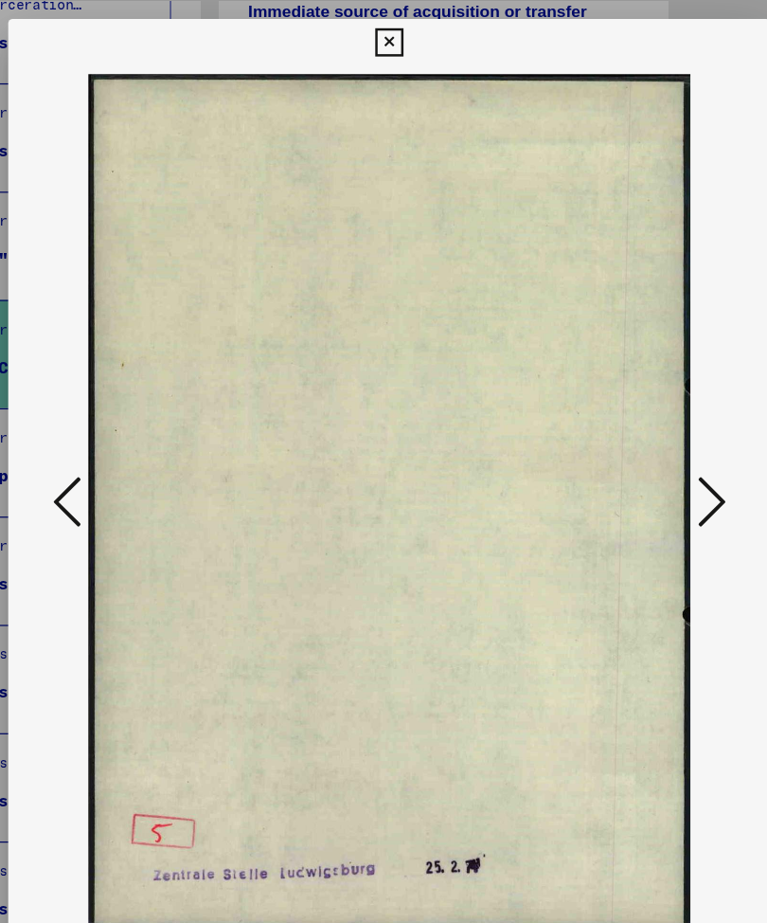
click at [632, 389] on icon at bounding box center [643, 411] width 23 height 45
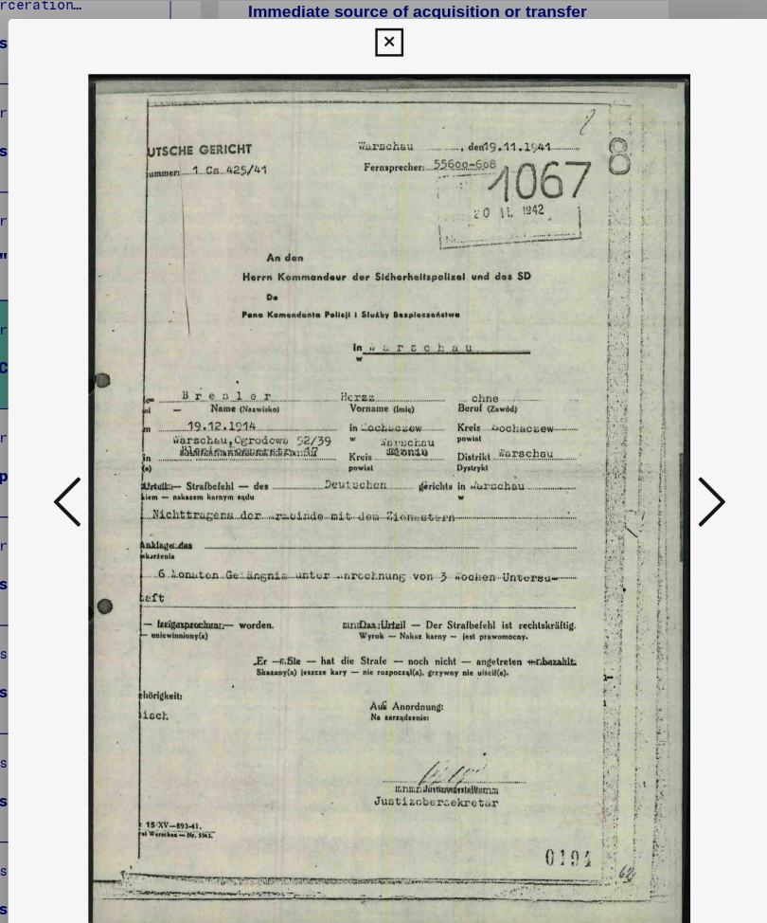
click at [632, 404] on icon at bounding box center [643, 411] width 23 height 45
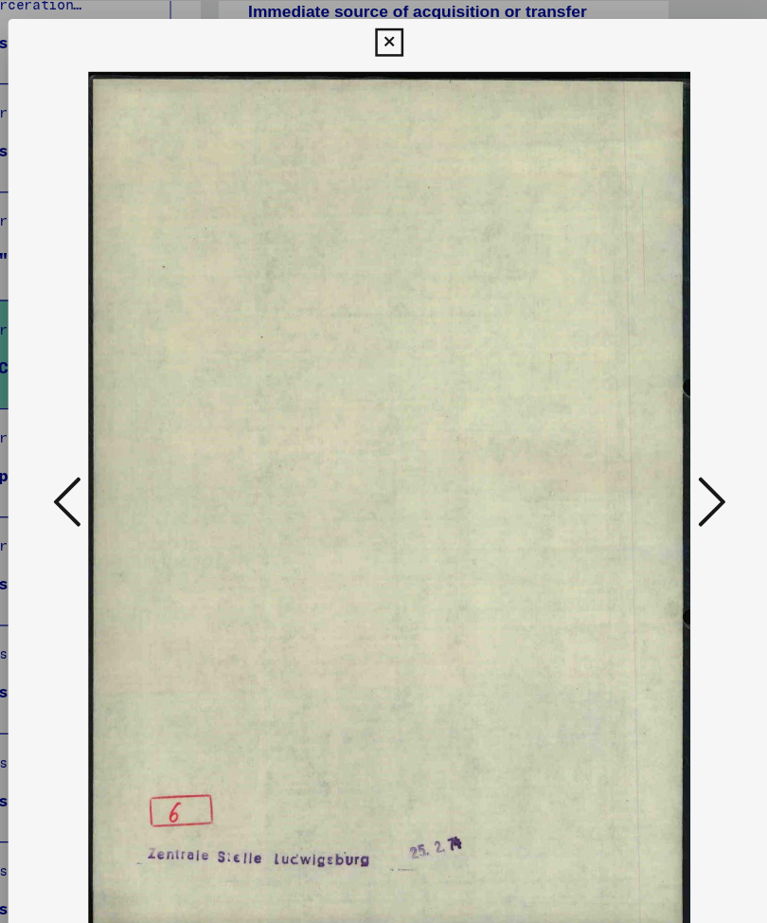
click at [632, 402] on icon at bounding box center [643, 411] width 23 height 45
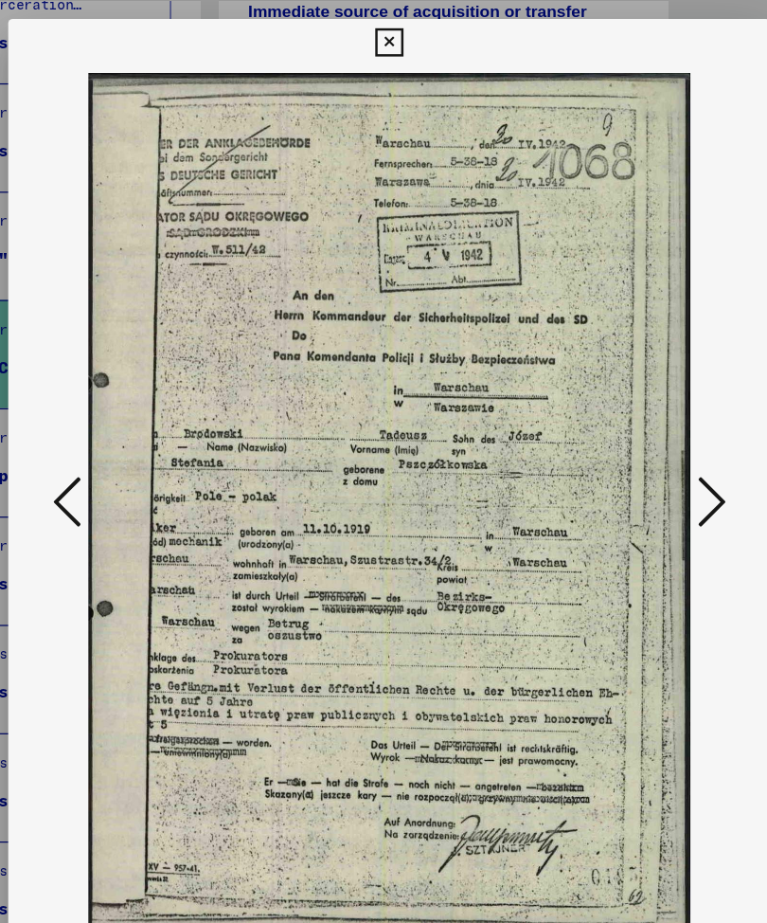
click at [632, 396] on icon at bounding box center [643, 411] width 23 height 45
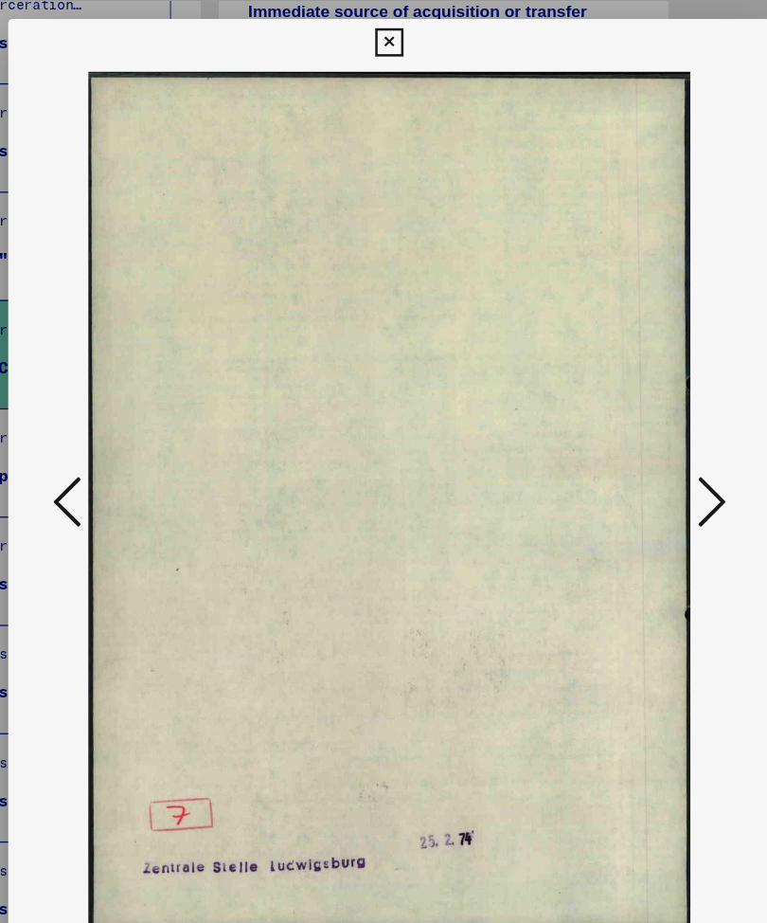
click at [632, 400] on icon at bounding box center [643, 411] width 23 height 45
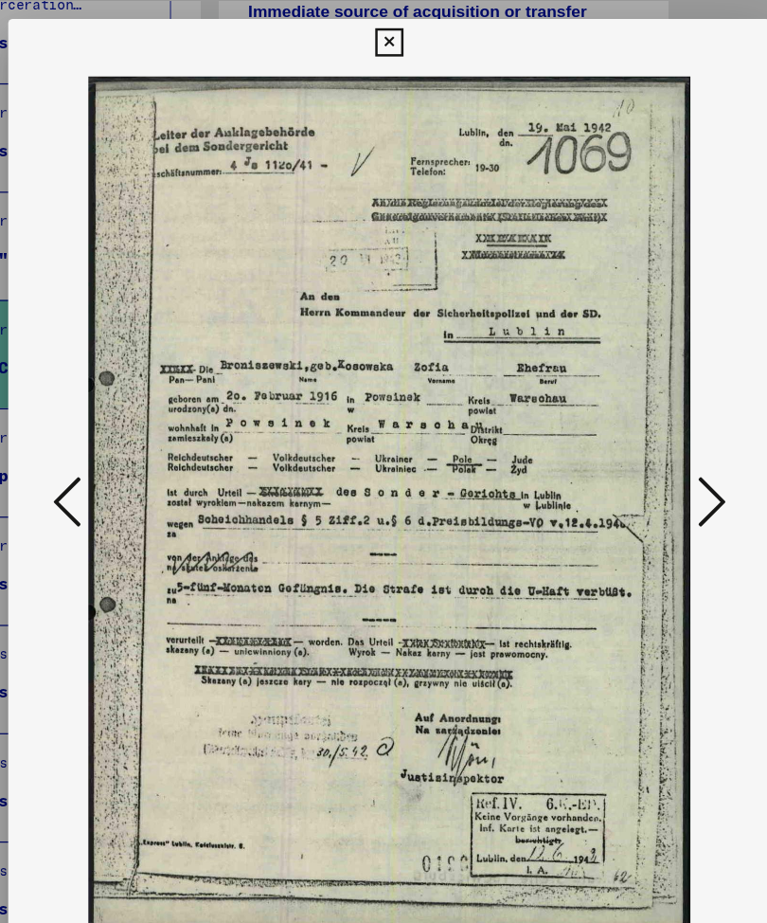
click at [632, 403] on icon at bounding box center [643, 411] width 23 height 45
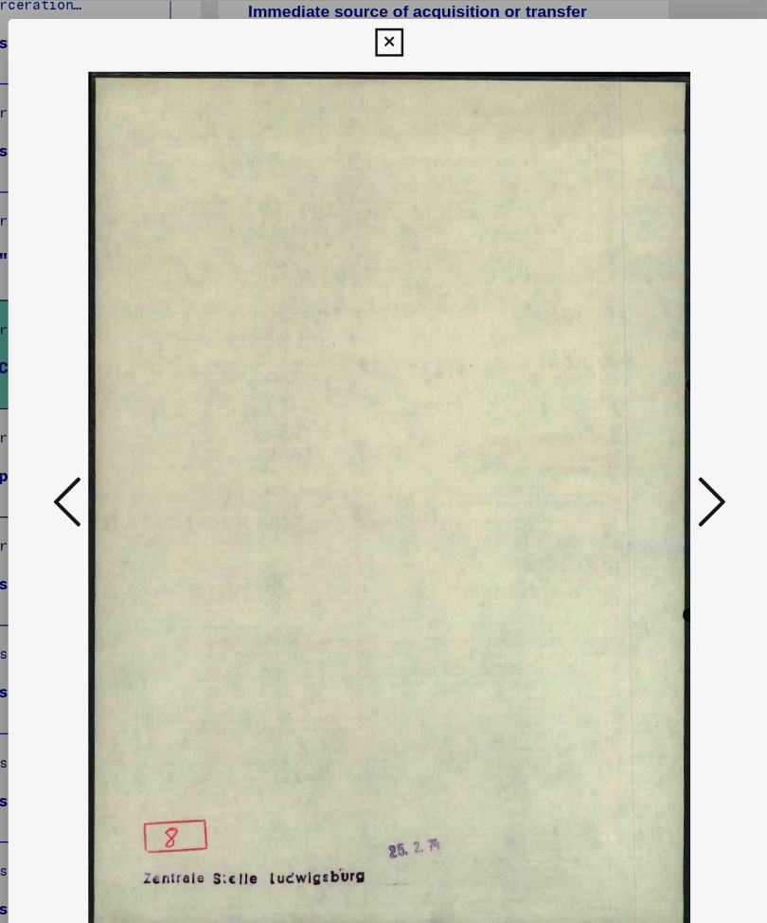
click at [632, 401] on icon at bounding box center [643, 411] width 23 height 45
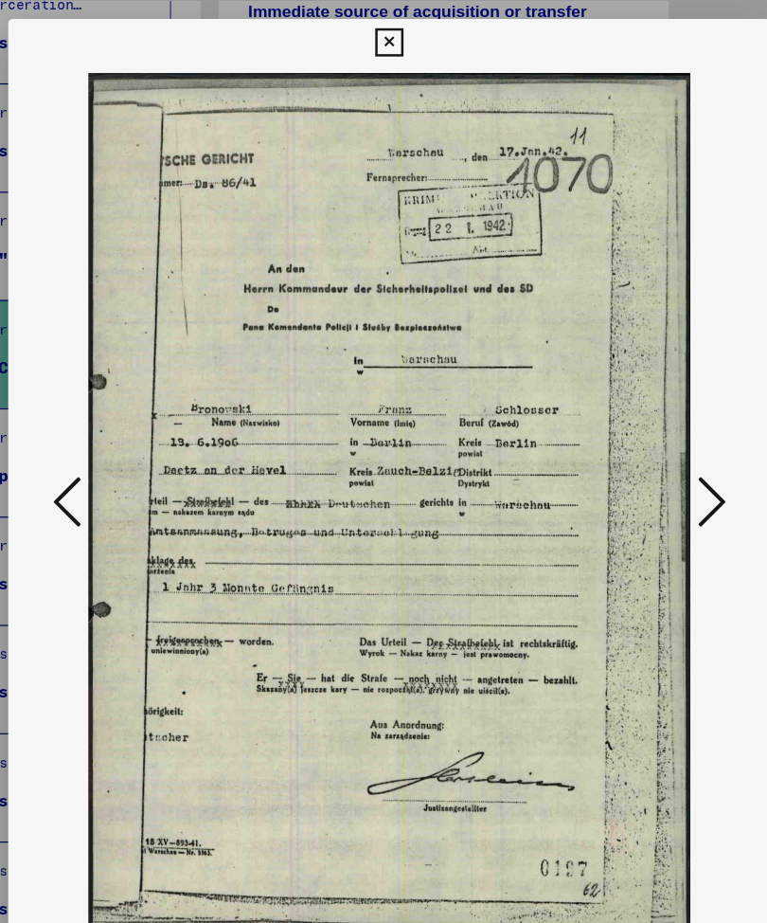
click at [626, 393] on button at bounding box center [643, 414] width 34 height 54
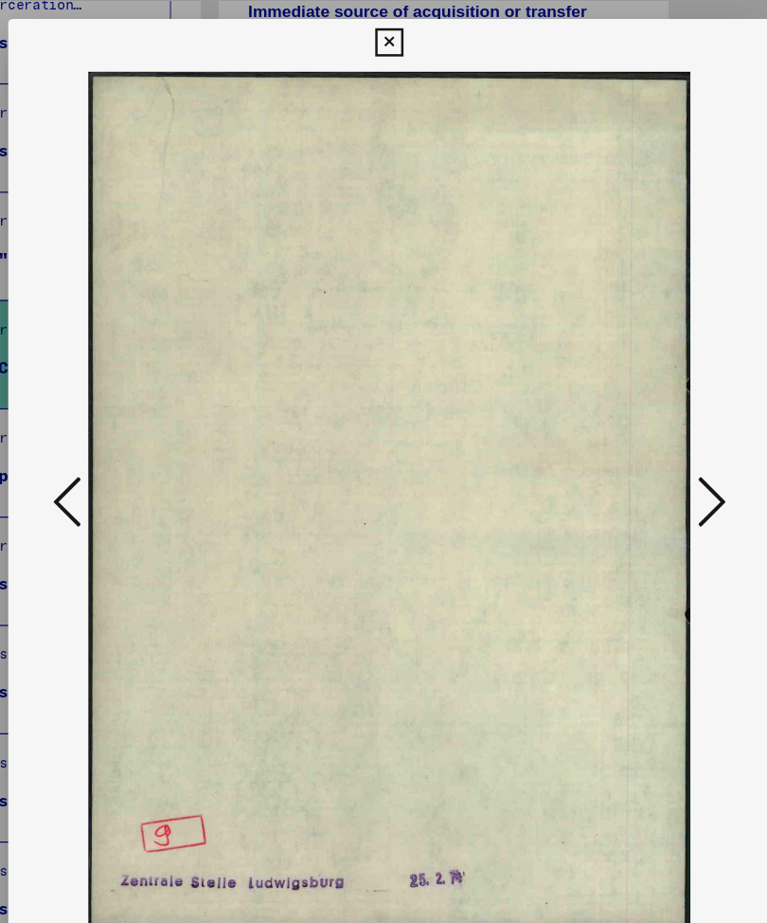
click at [632, 391] on icon at bounding box center [643, 411] width 23 height 45
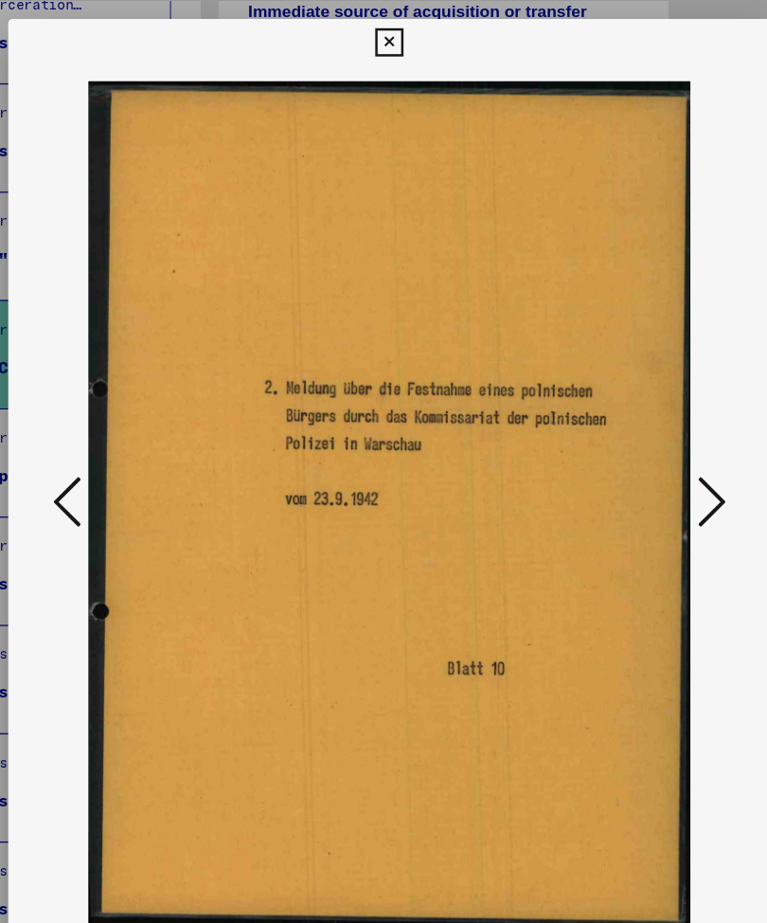
click at [632, 404] on icon at bounding box center [643, 411] width 23 height 45
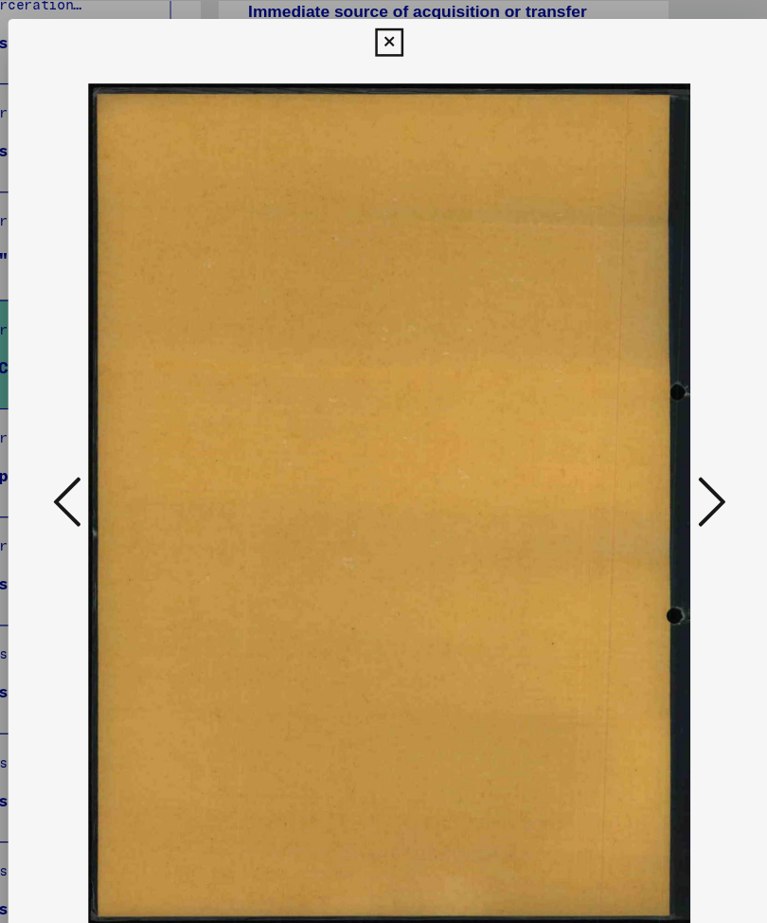
click at [632, 400] on icon at bounding box center [643, 411] width 23 height 45
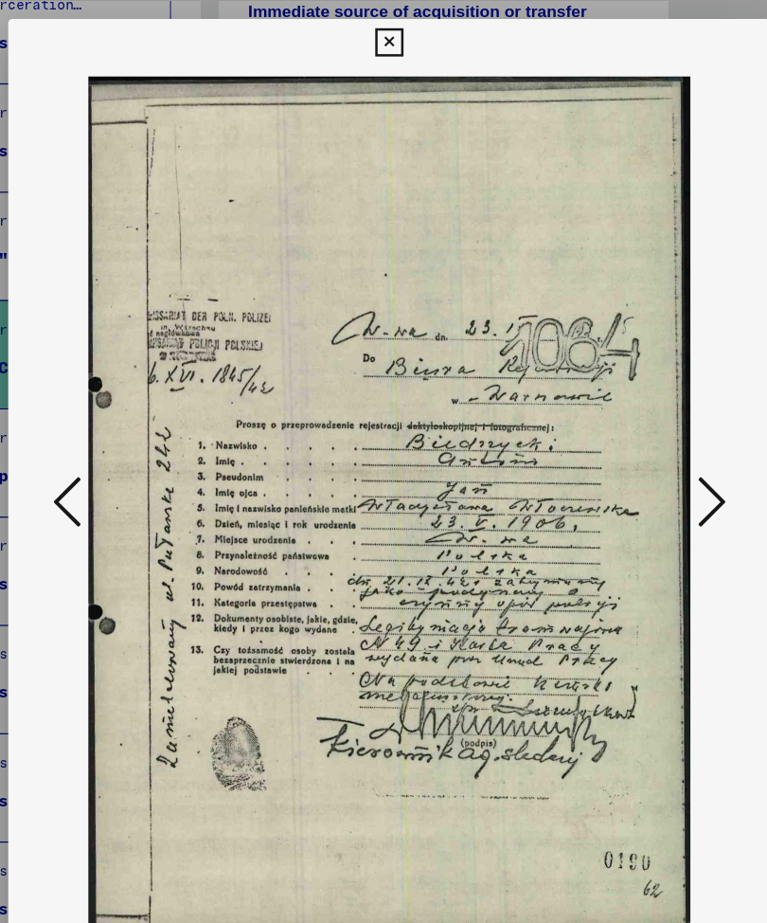
click at [632, 393] on icon at bounding box center [643, 411] width 23 height 45
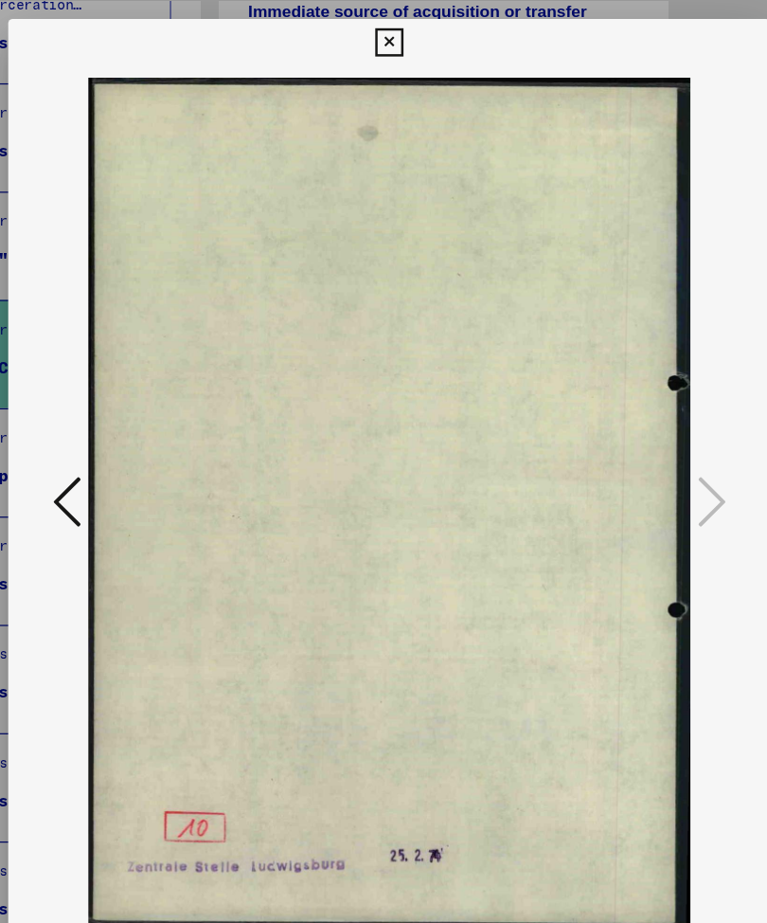
click at [394, 31] on icon at bounding box center [383, 42] width 22 height 23
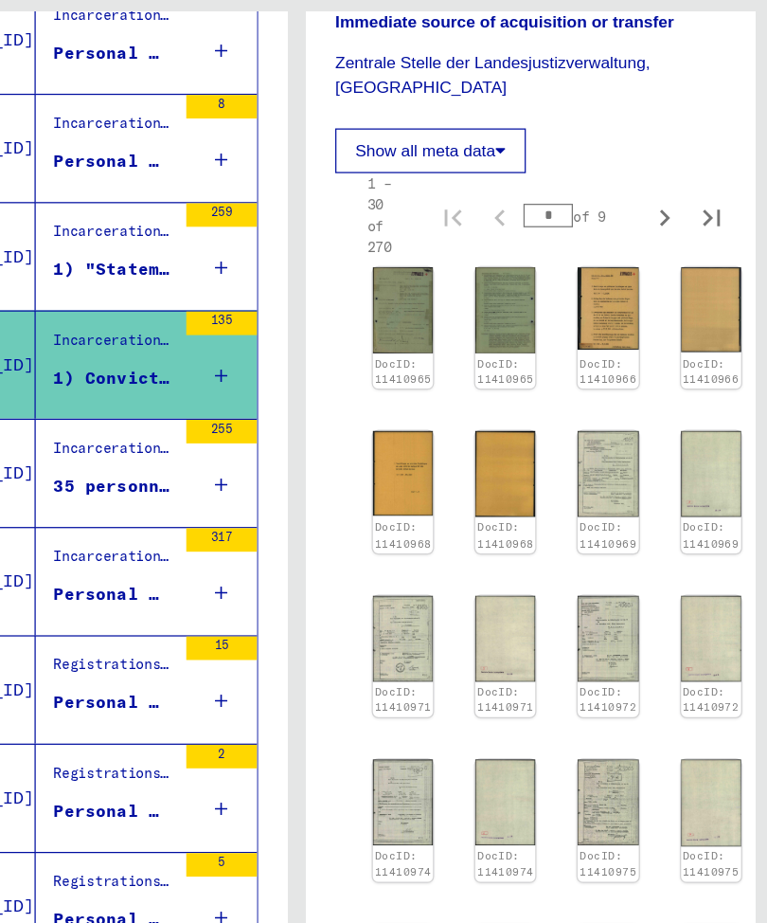
type input "*"
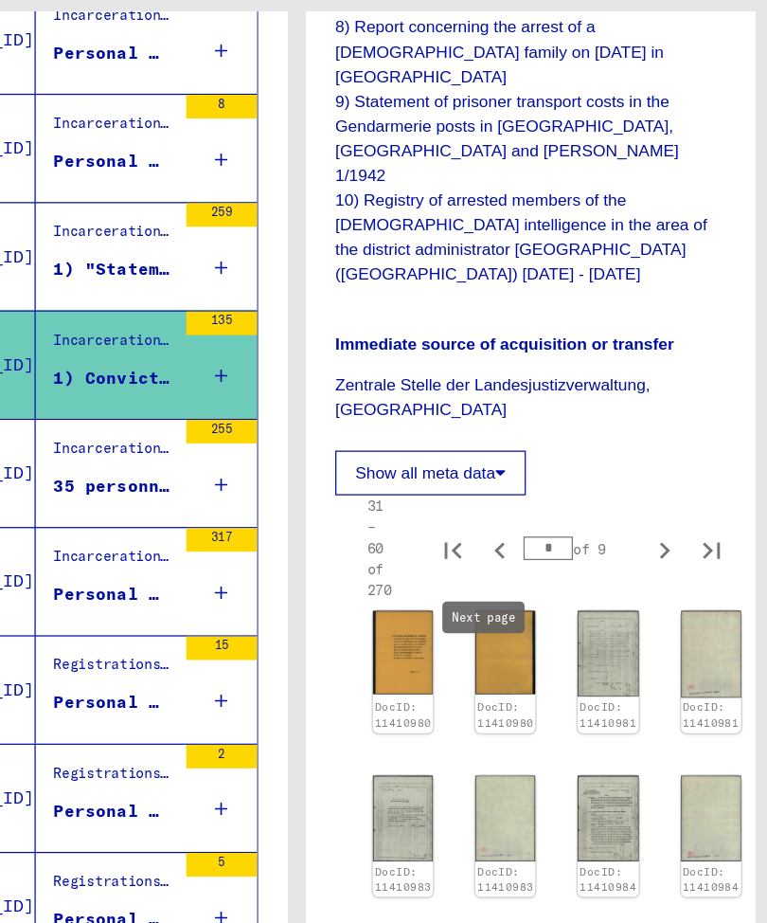
scroll to position [1132, 0]
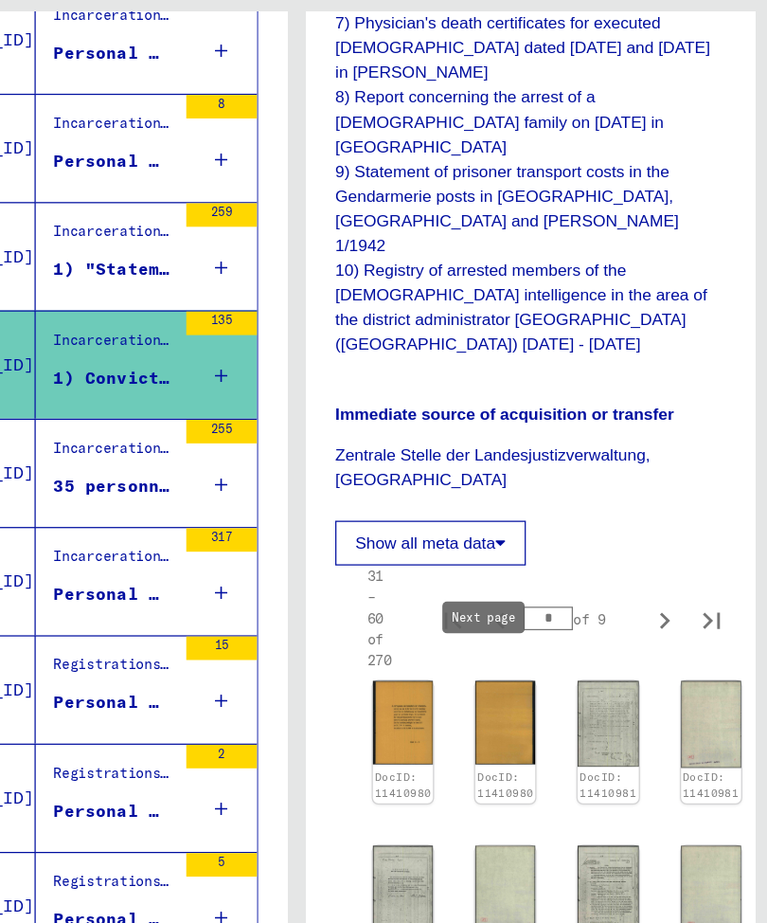
click at [445, 622] on img at bounding box center [469, 655] width 48 height 67
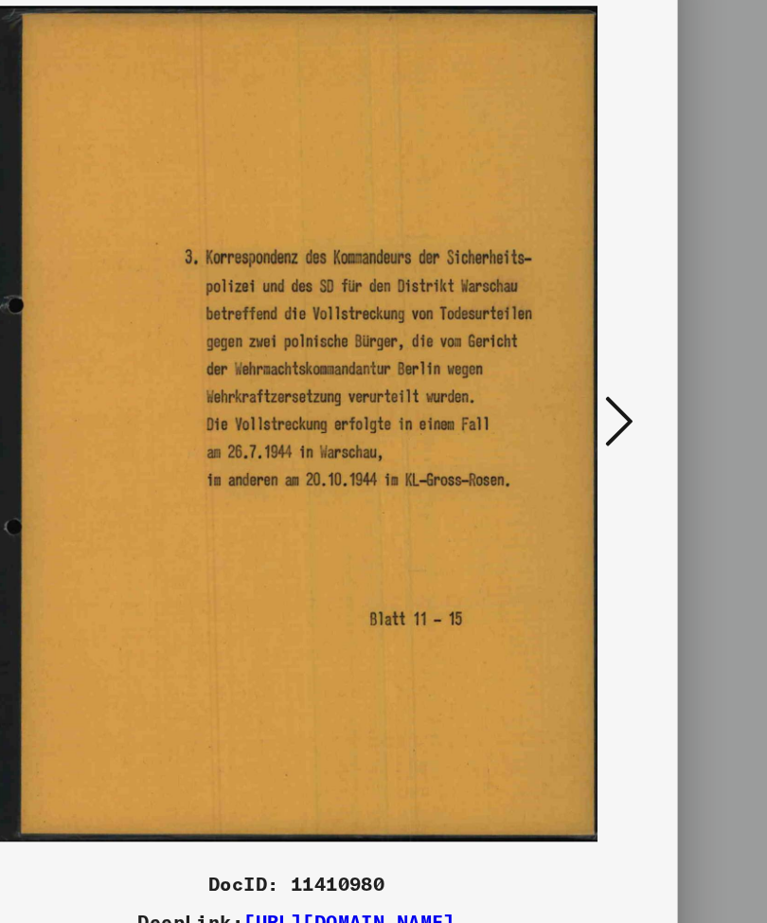
click at [632, 389] on icon at bounding box center [643, 411] width 23 height 45
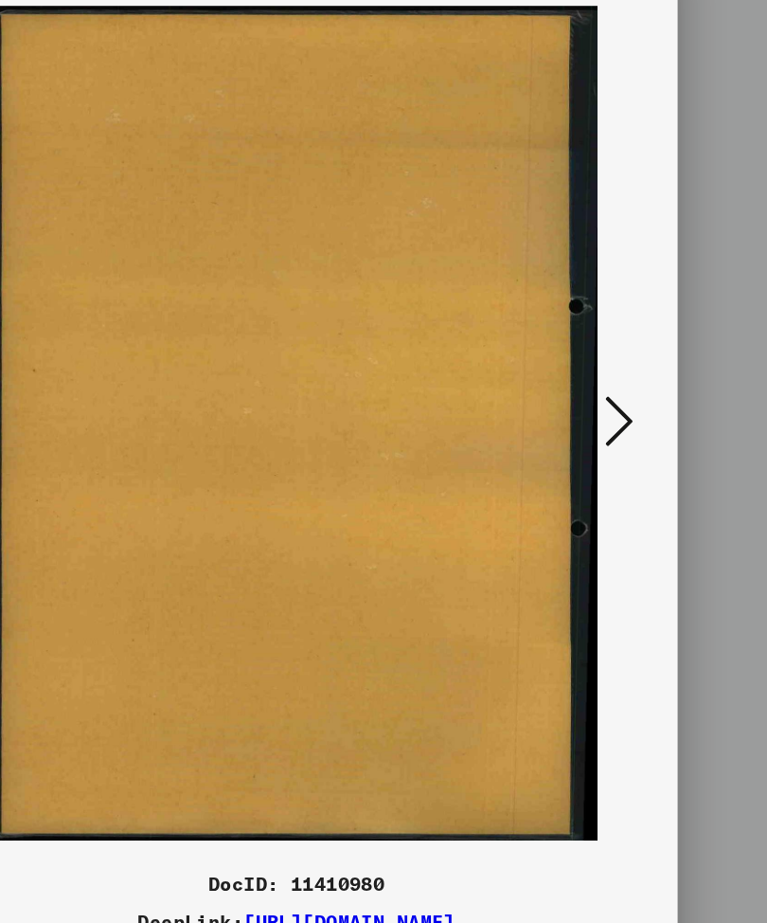
click at [626, 387] on button at bounding box center [643, 414] width 34 height 54
